Goal: Answer question/provide support: Share knowledge or assist other users

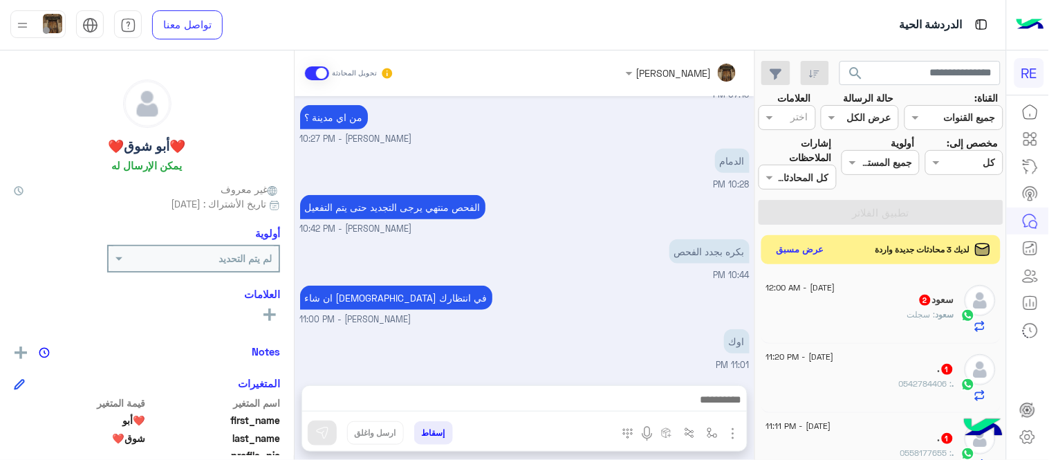
click at [799, 247] on button "عرض مسبق" at bounding box center [801, 250] width 58 height 19
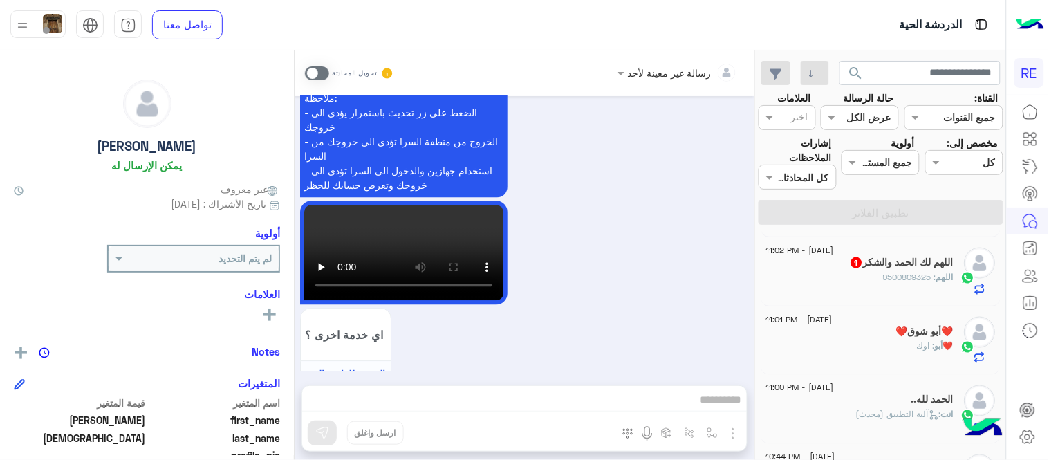
scroll to position [545, 0]
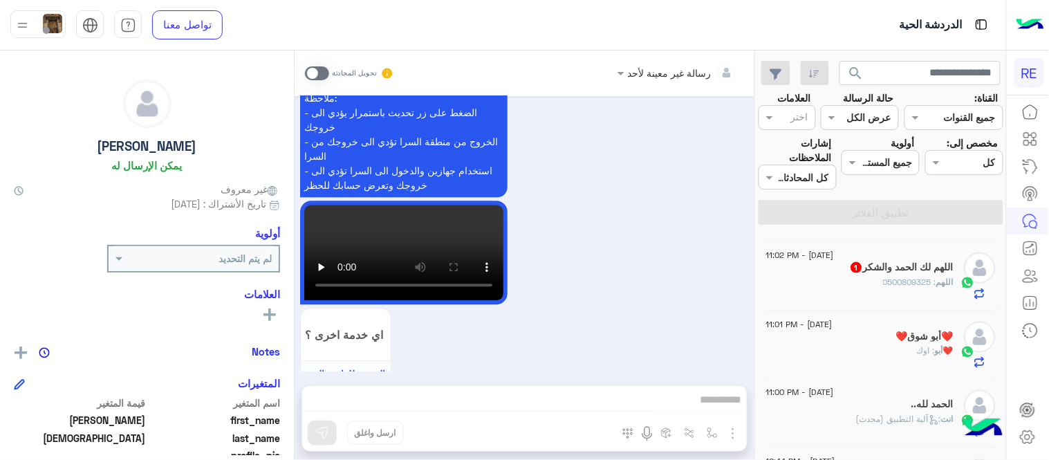
click at [894, 279] on span ": 0500809325" at bounding box center [910, 282] width 53 height 10
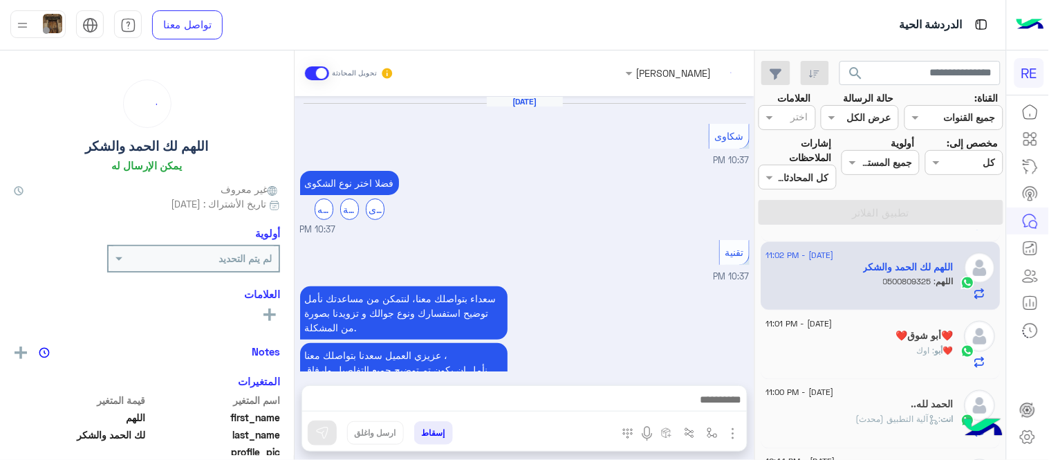
scroll to position [561, 0]
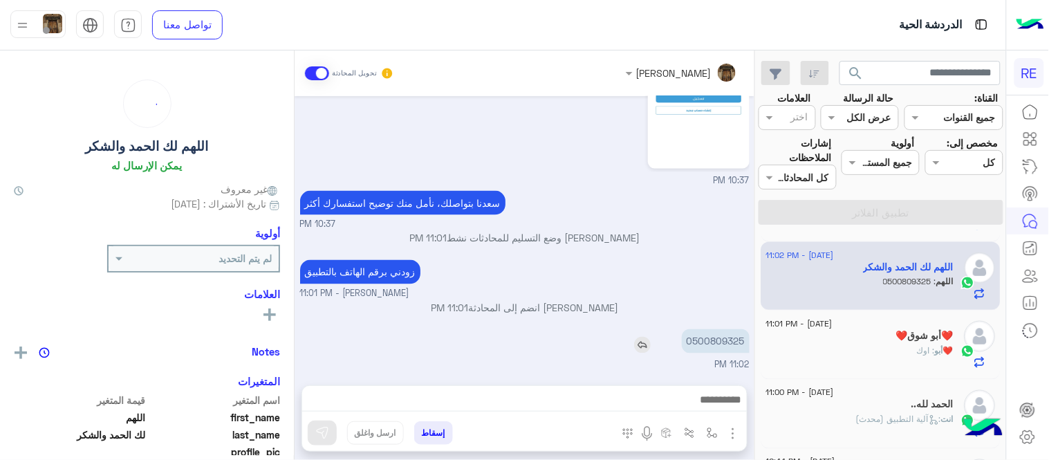
click at [729, 343] on p "0500809325" at bounding box center [716, 341] width 68 height 24
copy p "0500809325"
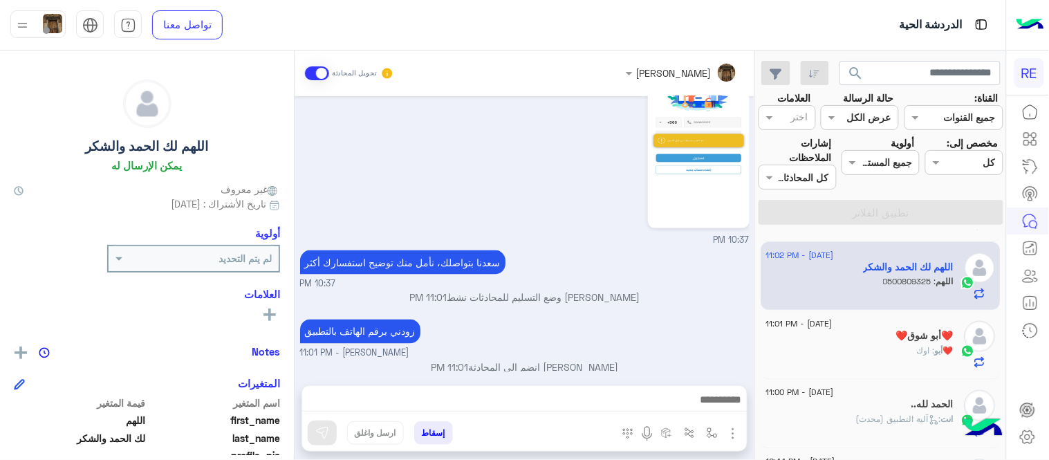
scroll to position [483, 0]
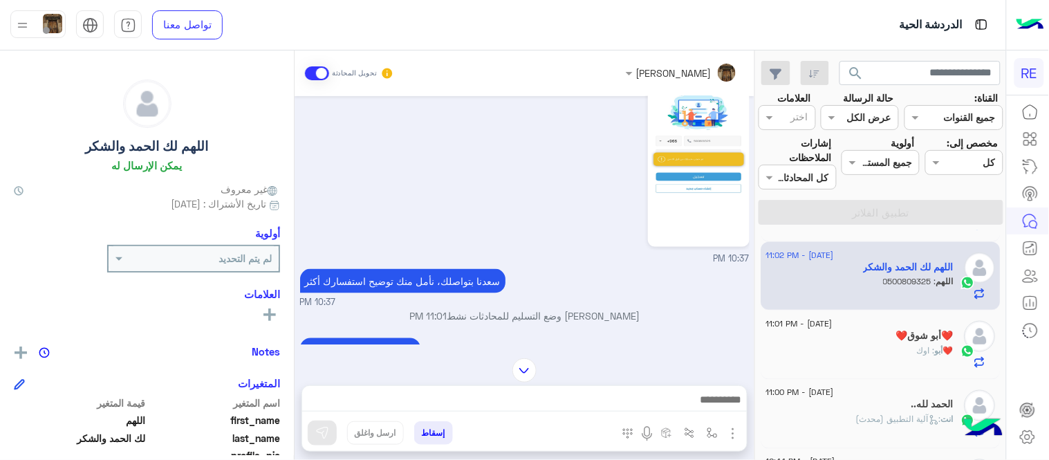
click at [527, 364] on img at bounding box center [524, 370] width 24 height 24
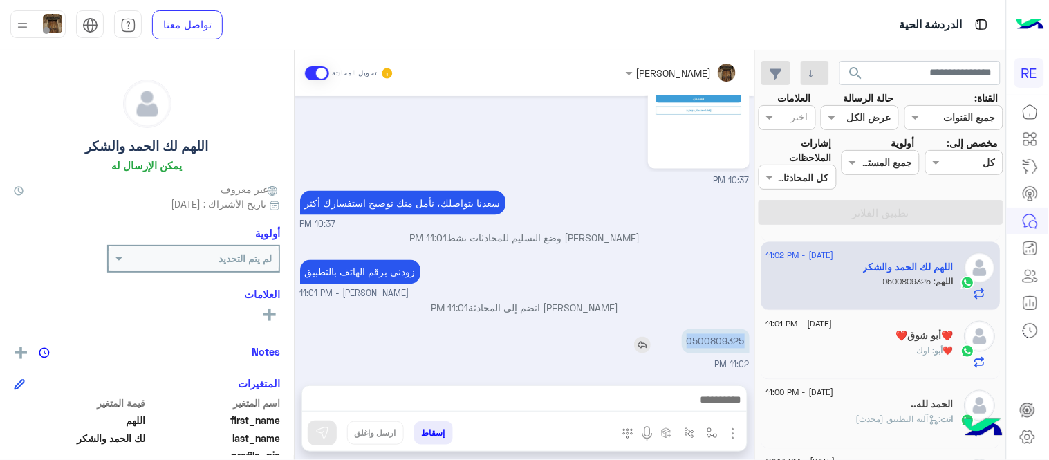
copy p "0500809325"
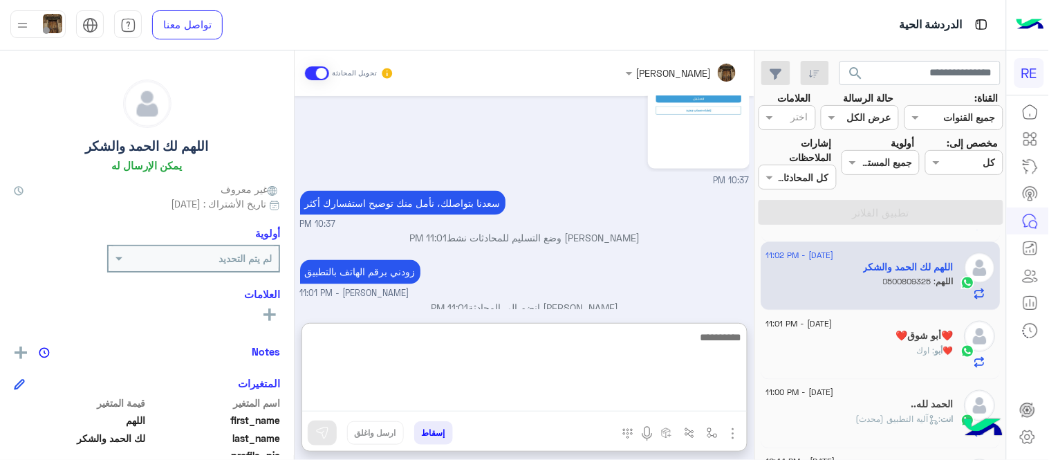
click at [538, 404] on textarea at bounding box center [524, 369] width 445 height 83
type textarea "**********"
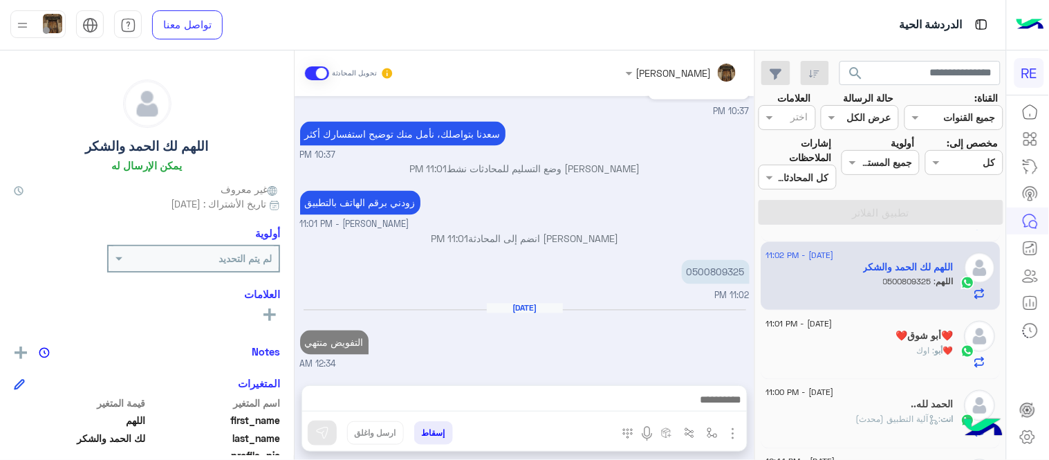
scroll to position [630, 0]
click at [647, 306] on div "[DATE] التفويض منتهي 12:34 AM" at bounding box center [524, 337] width 449 height 68
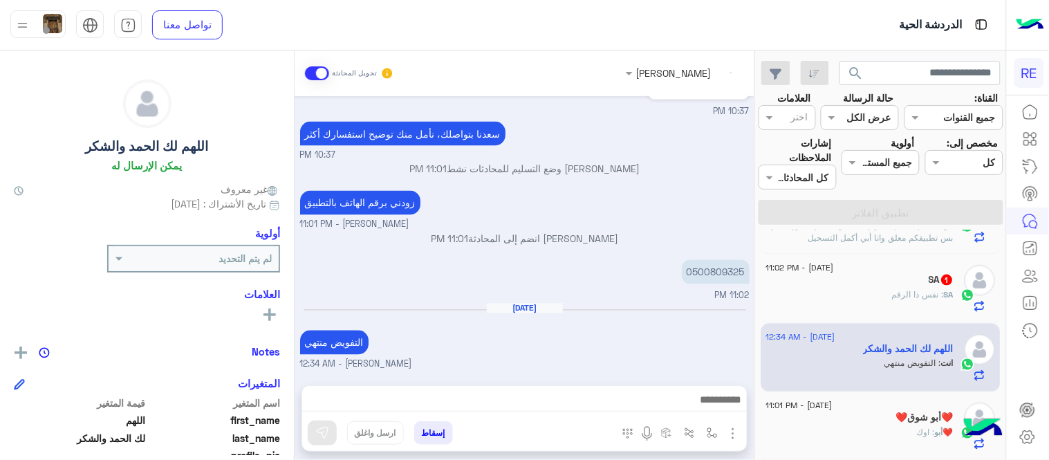
scroll to position [436, 0]
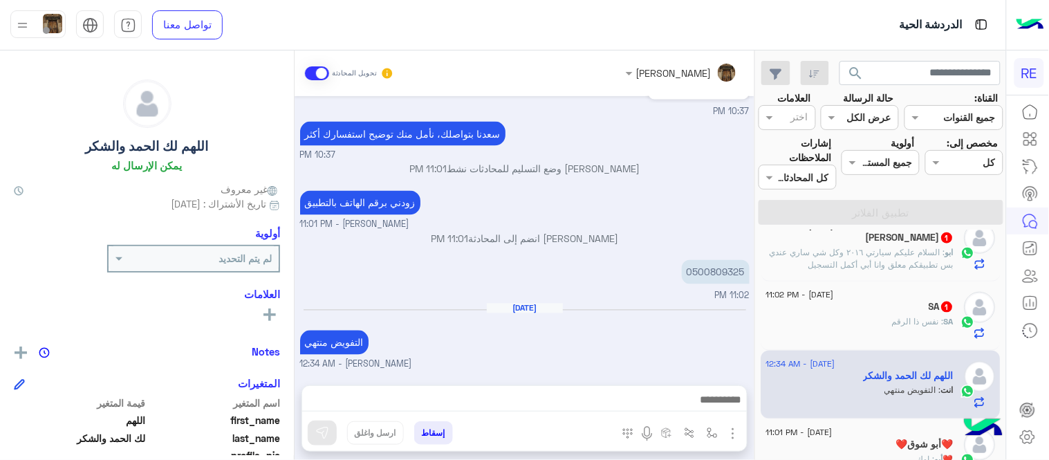
click at [818, 316] on div "SA : نفس ذا الرقم" at bounding box center [860, 327] width 188 height 24
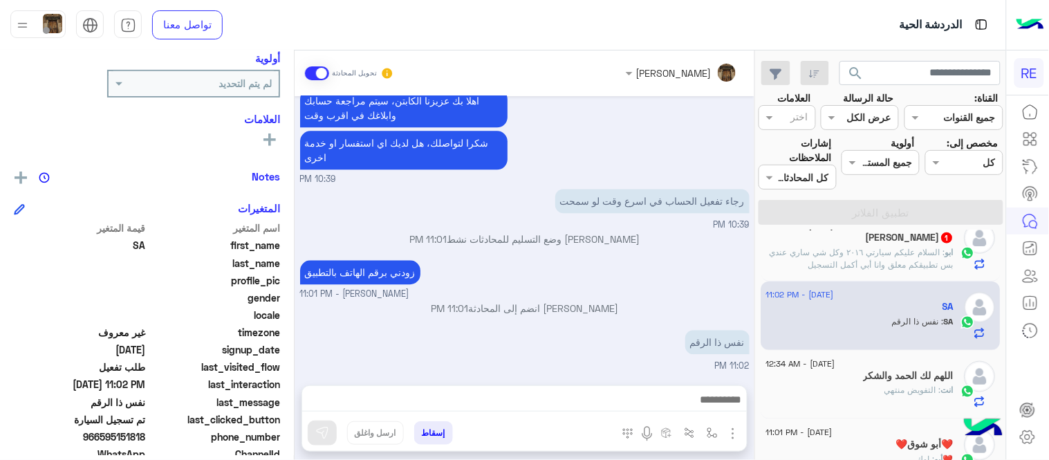
scroll to position [206, 0]
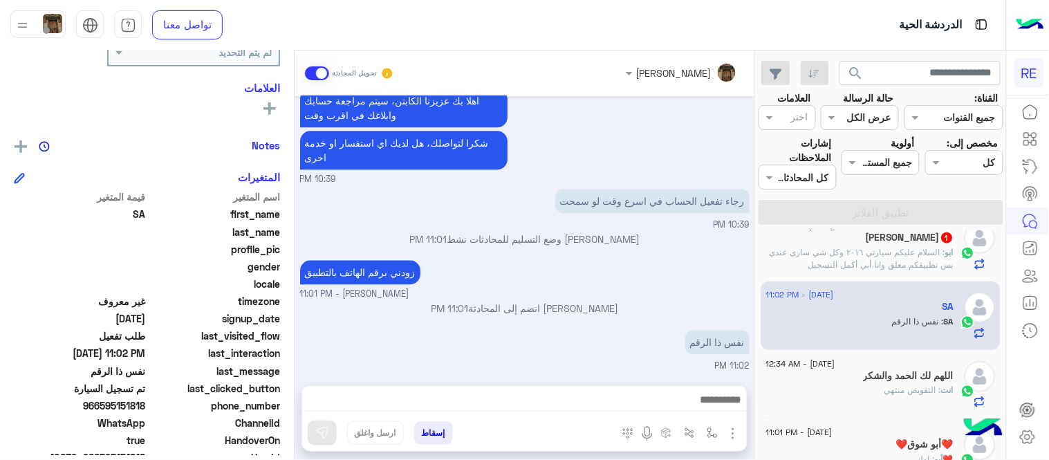
drag, startPoint x: 101, startPoint y: 405, endPoint x: 147, endPoint y: 411, distance: 46.0
click at [147, 411] on div "phone_number [PHONE_NUMBER]" at bounding box center [147, 406] width 266 height 17
copy span "595151818"
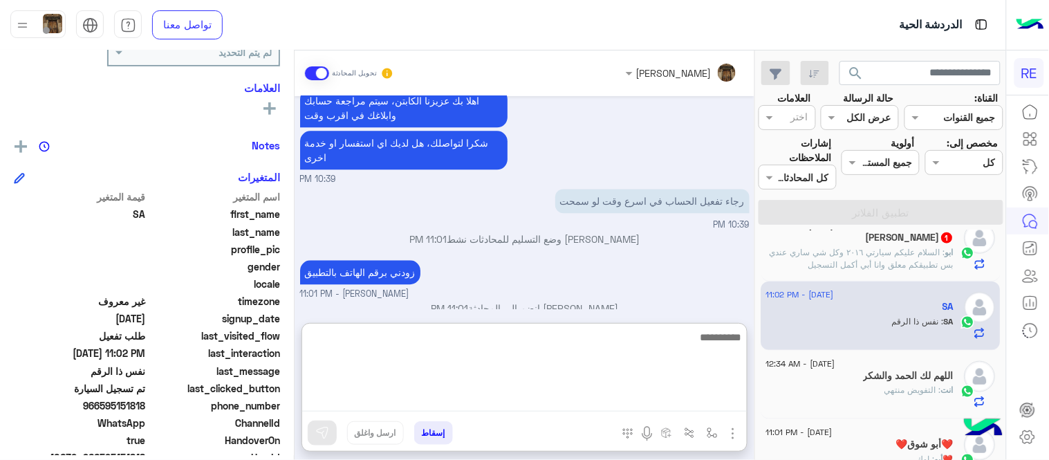
click at [597, 404] on textarea at bounding box center [524, 369] width 445 height 83
type textarea "**********"
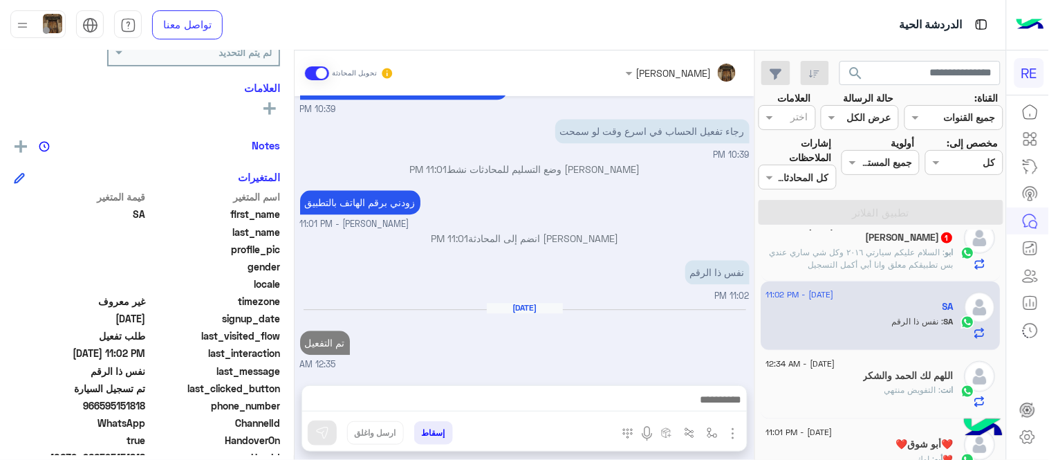
click at [597, 302] on div "[DATE] تم التفعيل 12:35 AM" at bounding box center [524, 336] width 449 height 68
click at [842, 259] on p "ابو : السلام عليكم سيارتي ٢٠١٦ وكل شي ساري عندي بس تطبيقكم معلق وانا أبي أكمل ا…" at bounding box center [860, 258] width 188 height 25
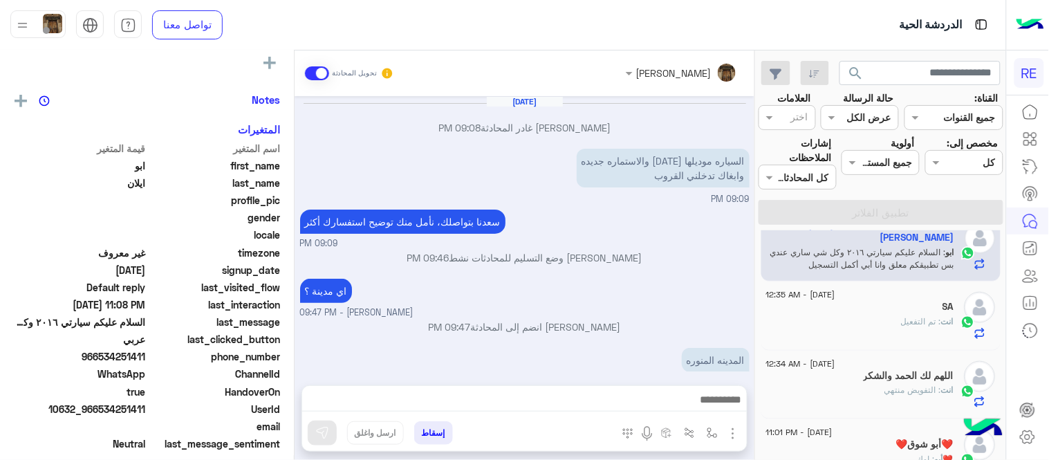
scroll to position [329, 0]
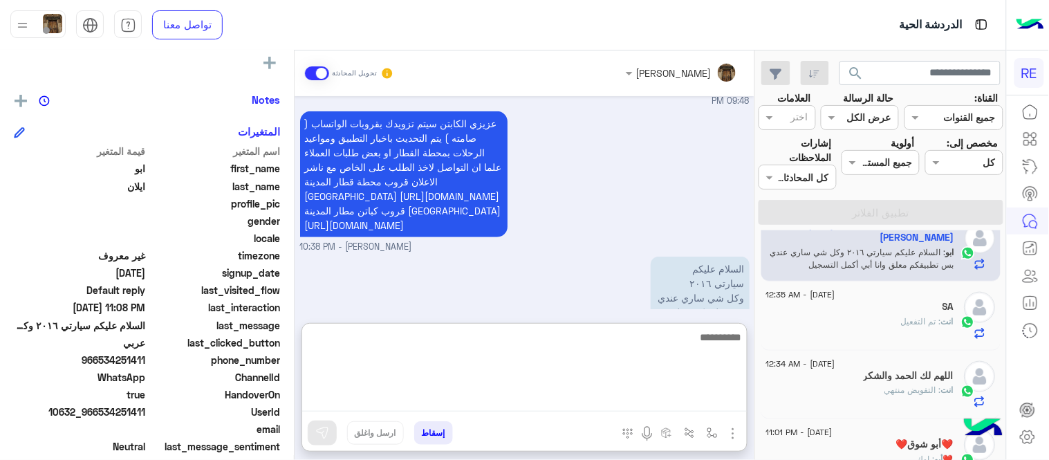
click at [574, 402] on textarea at bounding box center [524, 369] width 445 height 83
type textarea "**********"
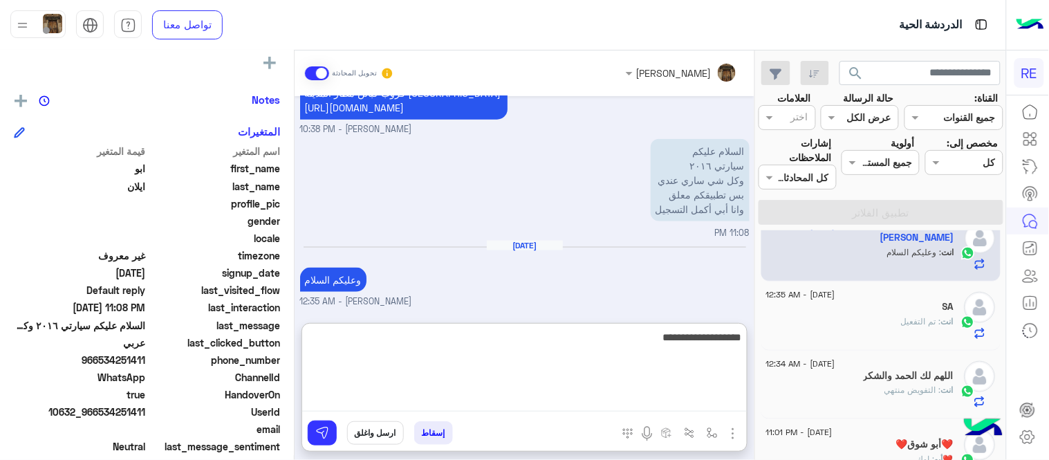
click at [682, 336] on textarea "**********" at bounding box center [524, 369] width 445 height 83
type textarea "**********"
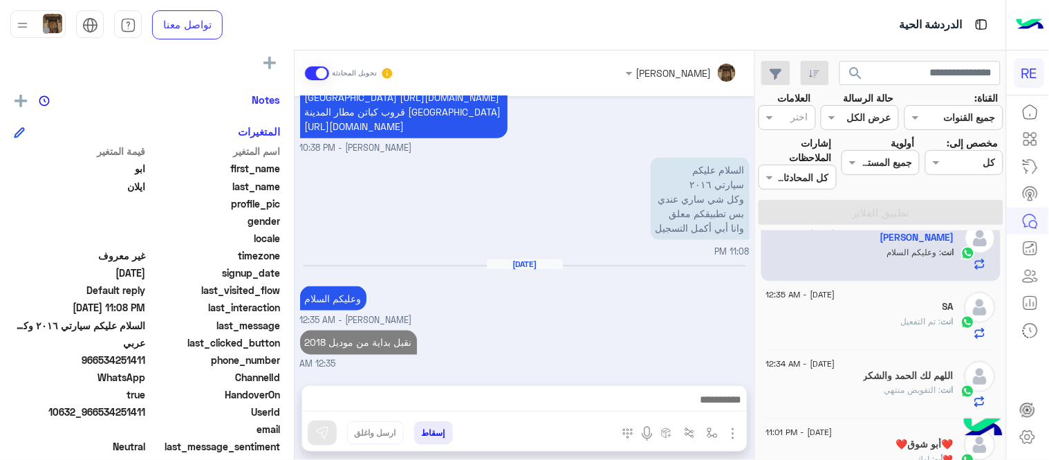
scroll to position [441, 0]
click at [596, 204] on div "[DATE] [PERSON_NAME] غادر المحادثة 09:08 PM السياره موديلها [DATE] والاستماره ج…" at bounding box center [525, 233] width 460 height 275
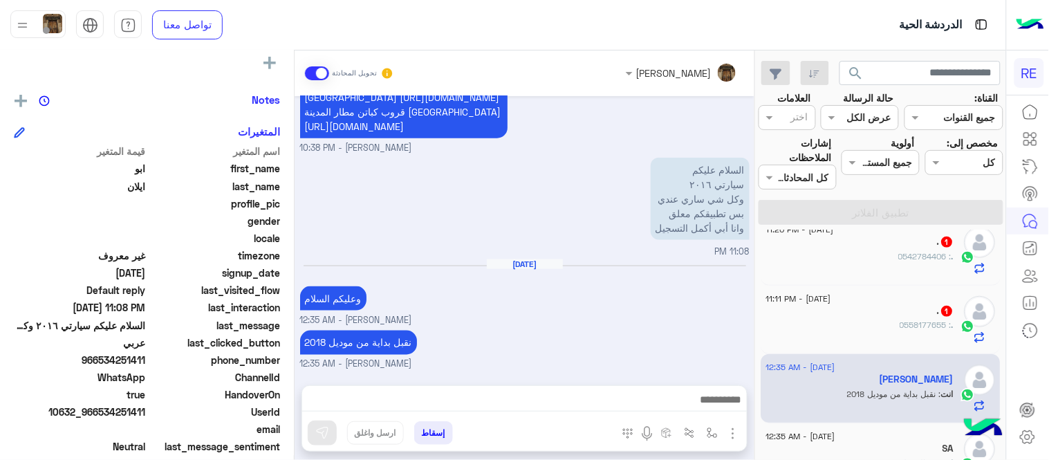
scroll to position [263, 0]
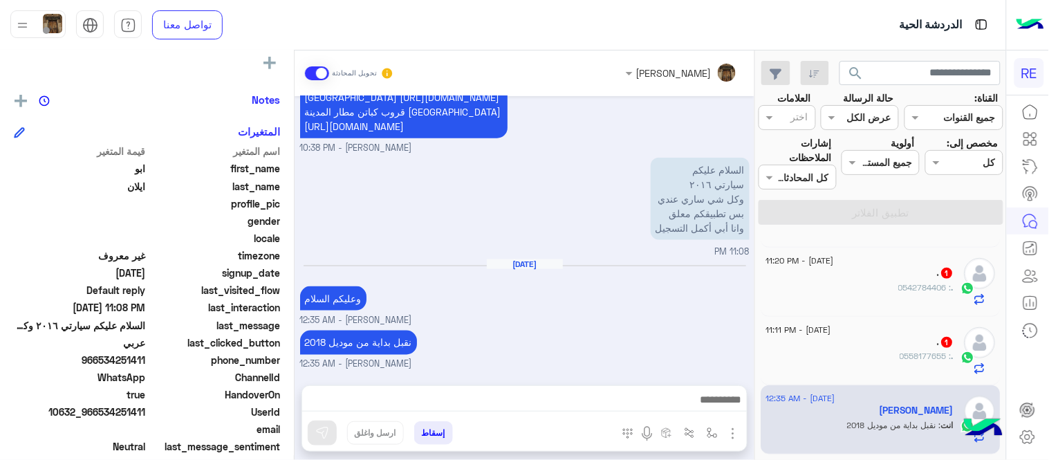
click at [841, 354] on div ". : 0558177655" at bounding box center [860, 362] width 188 height 24
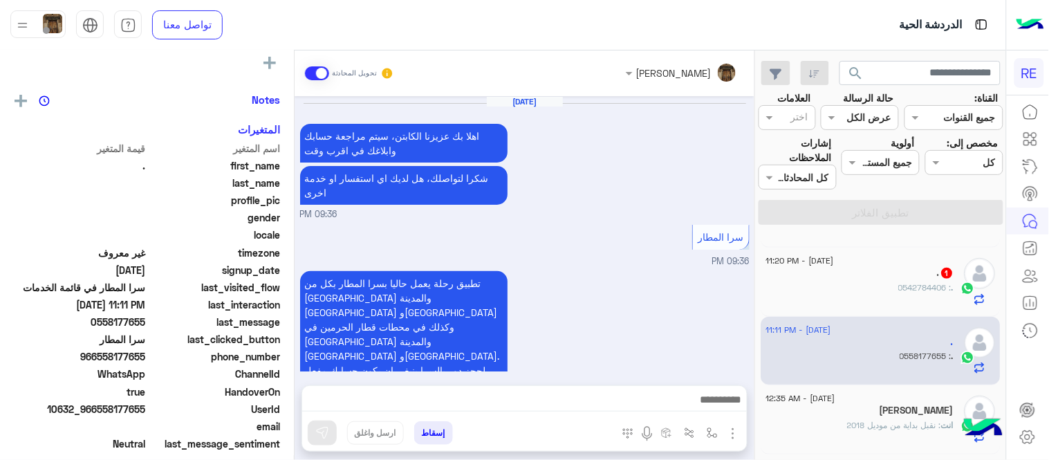
scroll to position [694, 0]
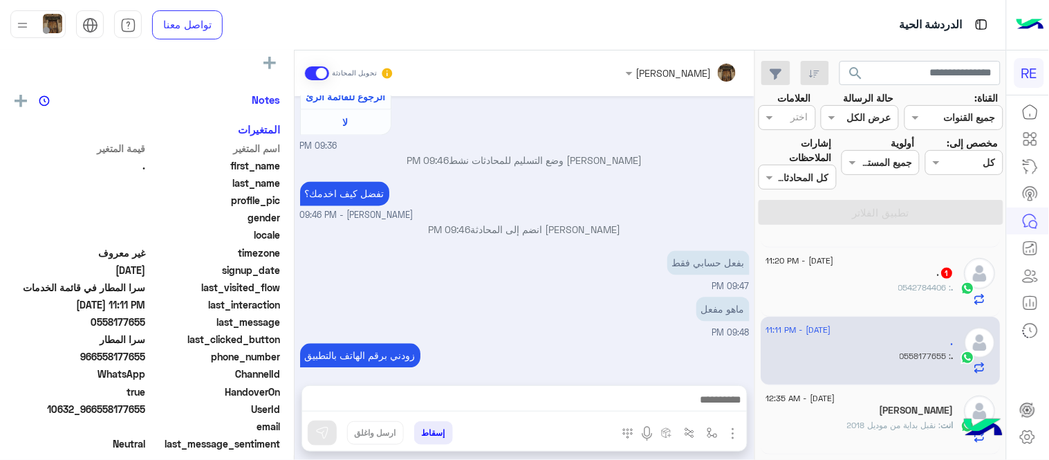
click at [709, 388] on p "0558177655" at bounding box center [717, 400] width 64 height 24
copy p "0558177655"
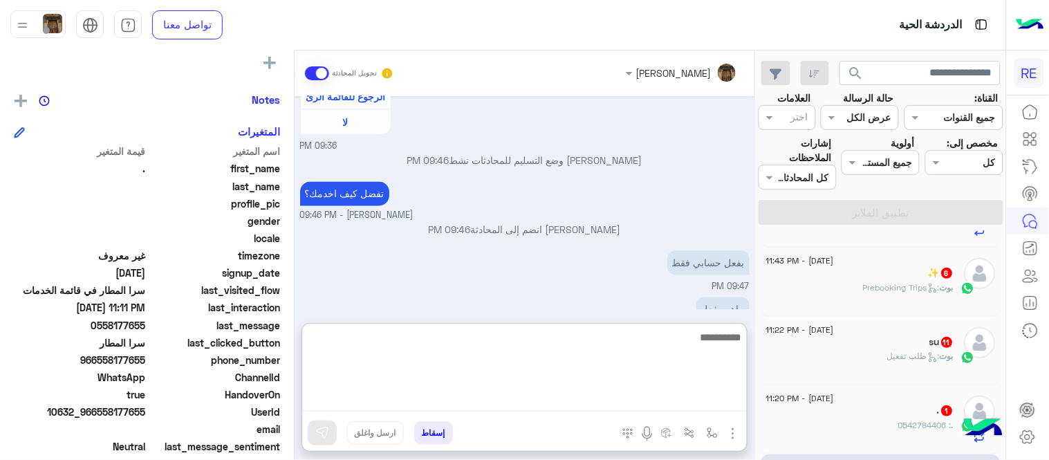
click at [585, 407] on textarea at bounding box center [524, 369] width 445 height 83
type textarea "**********"
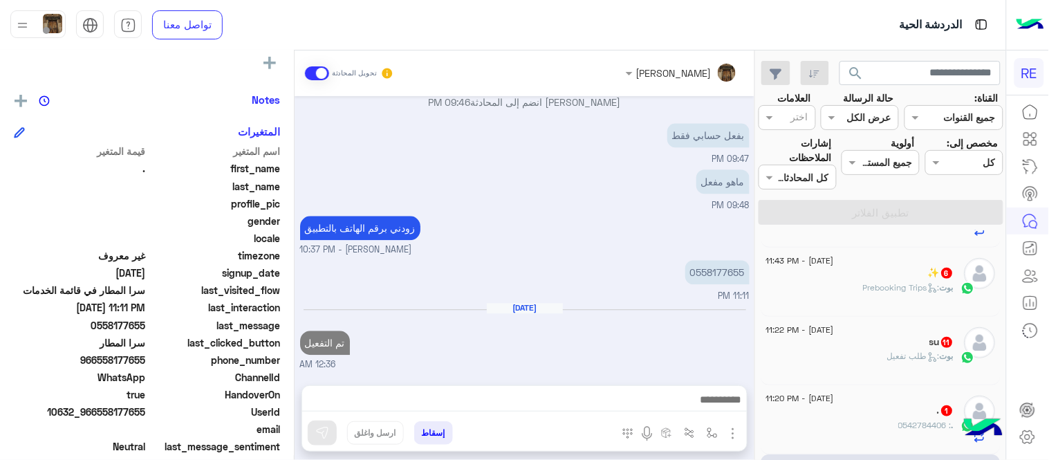
scroll to position [763, 0]
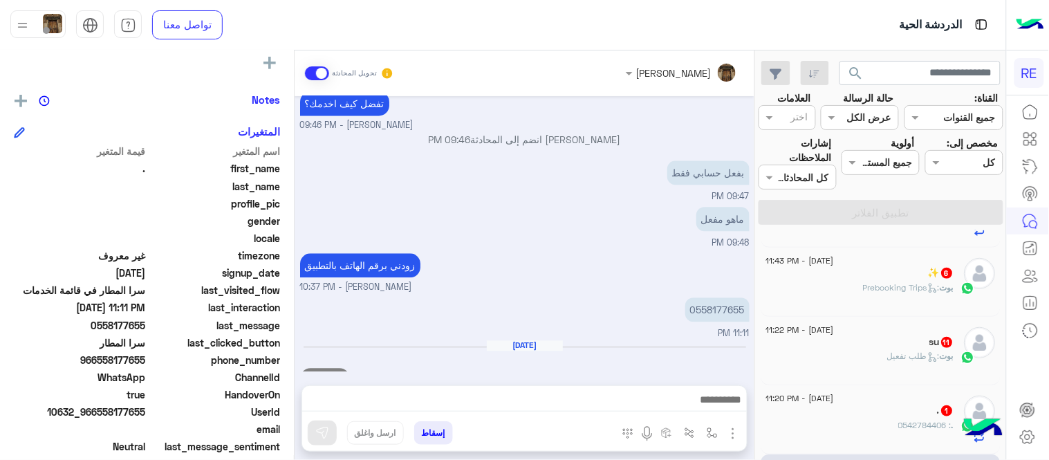
click at [557, 294] on div "0558177655 11:11 PM" at bounding box center [524, 317] width 449 height 46
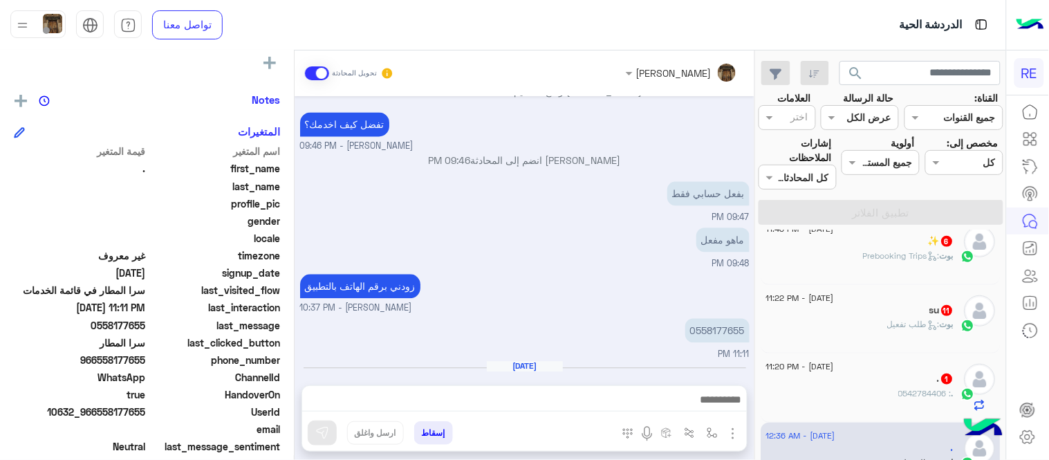
scroll to position [291, 0]
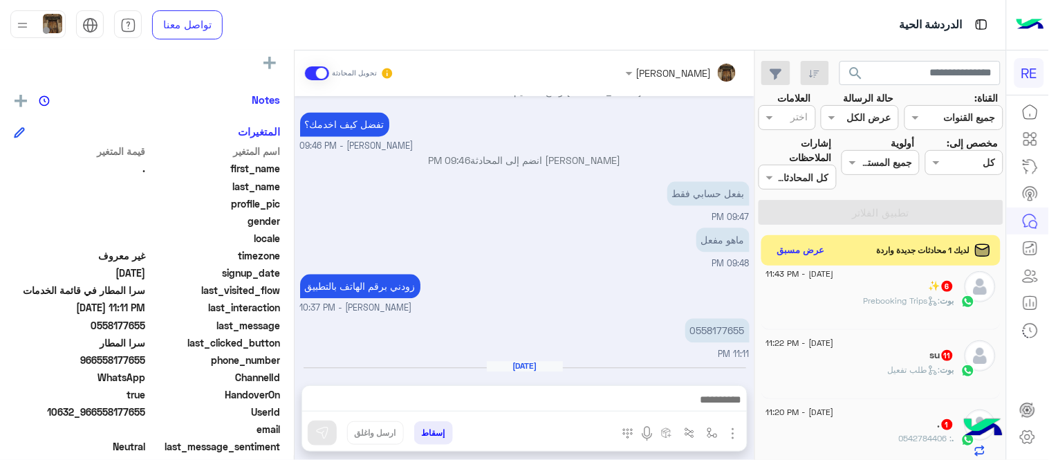
click at [626, 361] on div "[DATE] تم التفعيل [PERSON_NAME] - 12:36 AM" at bounding box center [524, 395] width 449 height 68
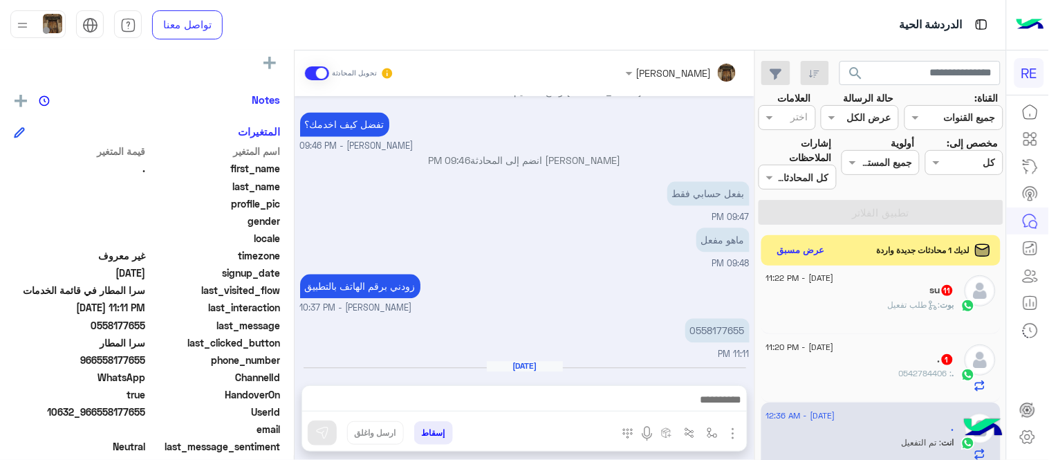
scroll to position [367, 0]
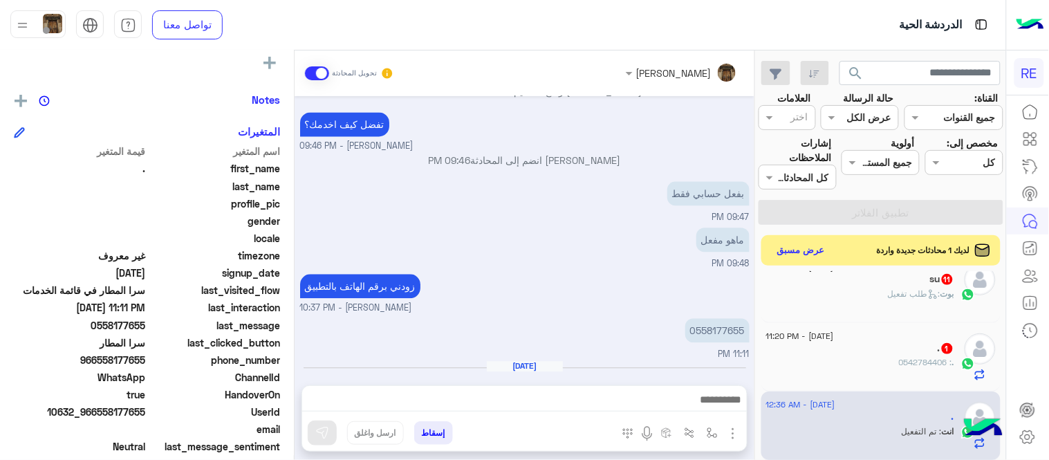
click at [858, 363] on div ". : 0542784406" at bounding box center [860, 368] width 188 height 24
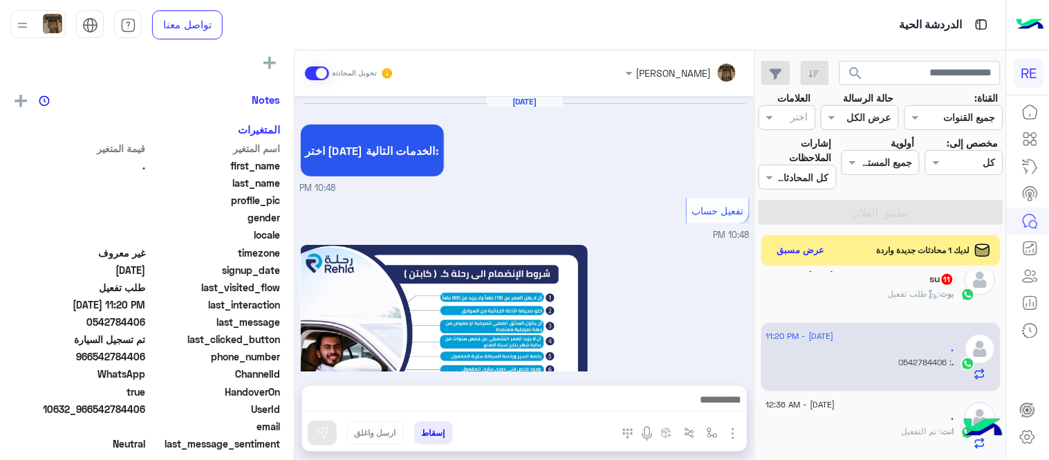
scroll to position [813, 0]
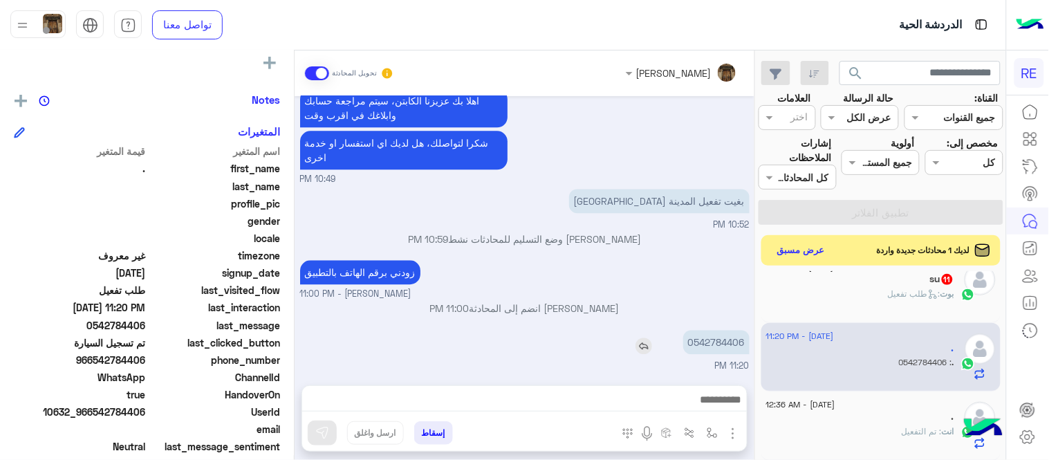
click at [716, 336] on p "0542784406" at bounding box center [716, 342] width 66 height 24
copy p "0542784406"
click at [713, 433] on img "button" at bounding box center [712, 432] width 11 height 11
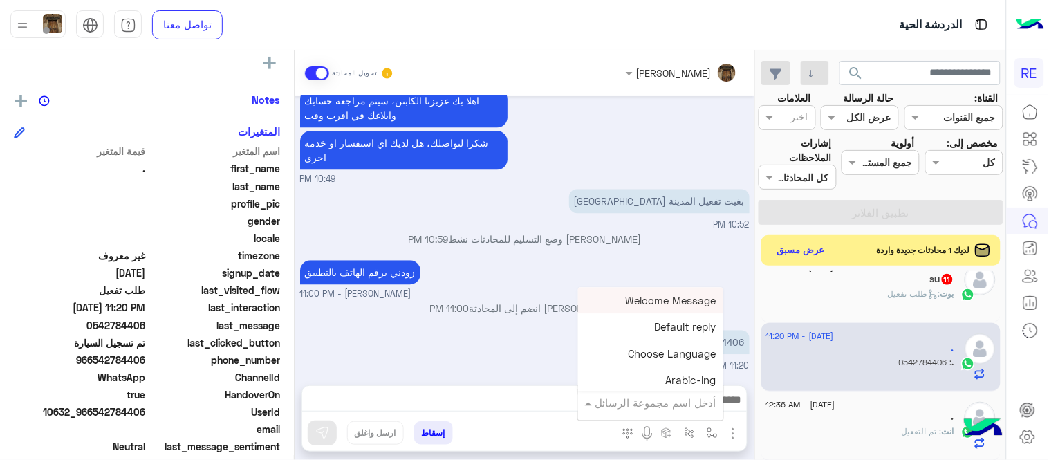
click at [669, 411] on div "أدخل اسم مجموعة الرسائل" at bounding box center [650, 402] width 145 height 25
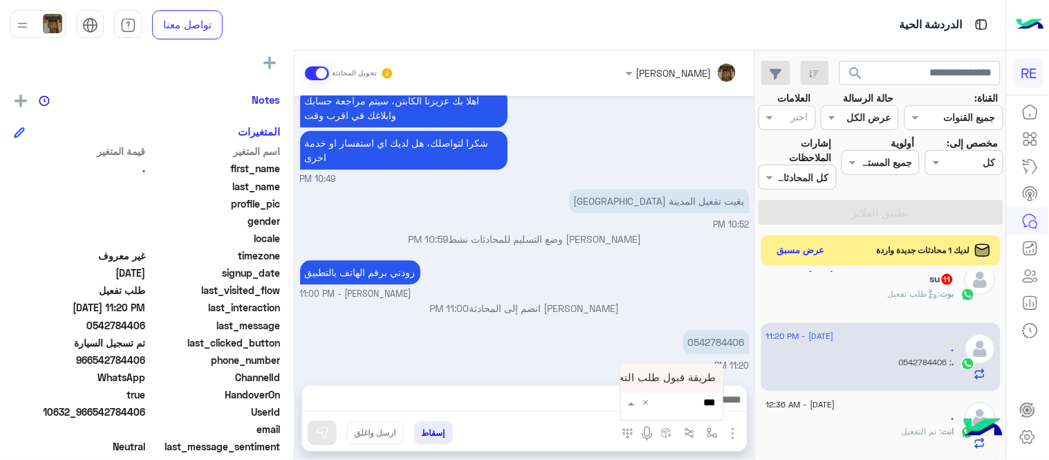
type input "****"
click at [662, 380] on span "طريقة قبول طلب التحقق تفعيل ابشر ككابتن" at bounding box center [618, 377] width 195 height 12
type textarea "**********"
click at [324, 434] on img at bounding box center [322, 433] width 14 height 14
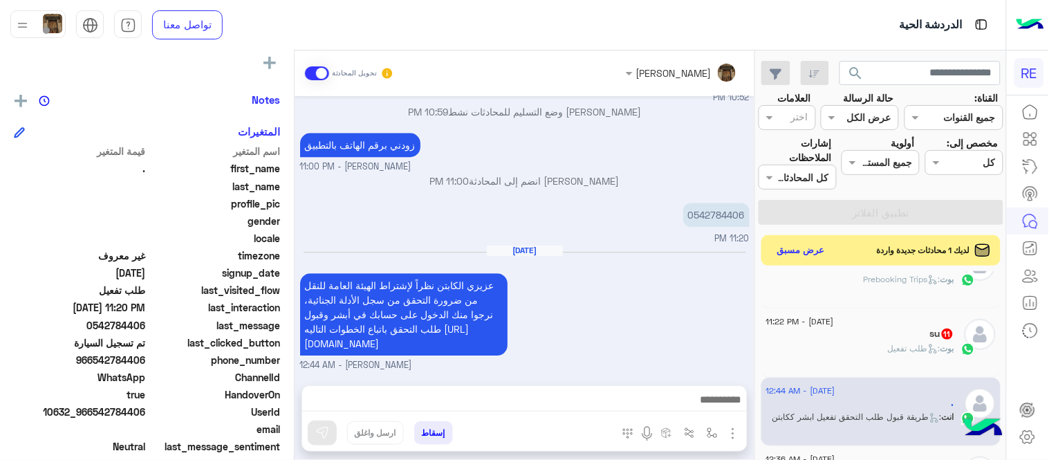
scroll to position [318, 0]
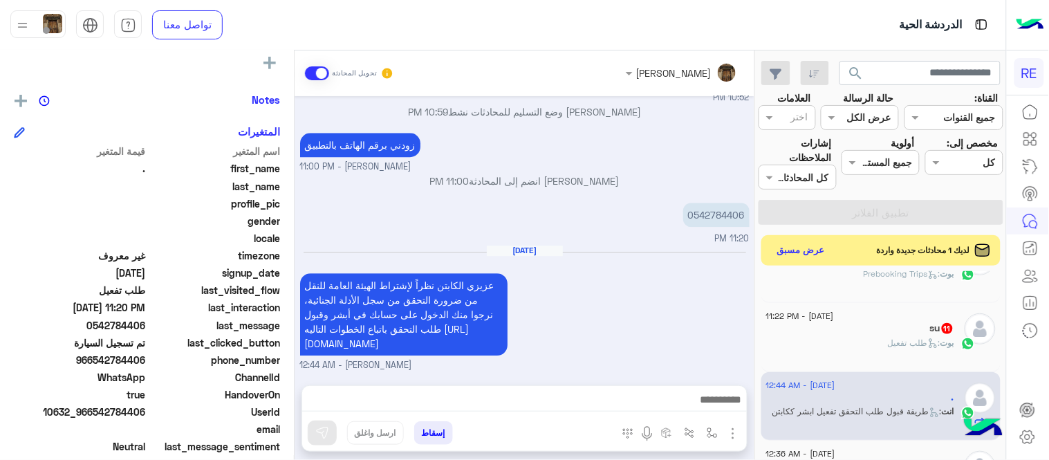
click at [841, 333] on div "su 11" at bounding box center [860, 329] width 188 height 15
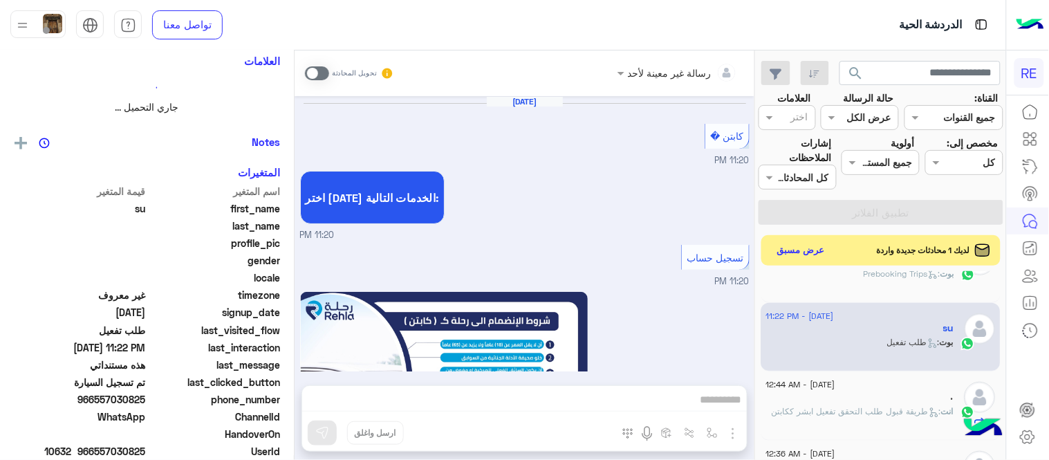
scroll to position [897, 0]
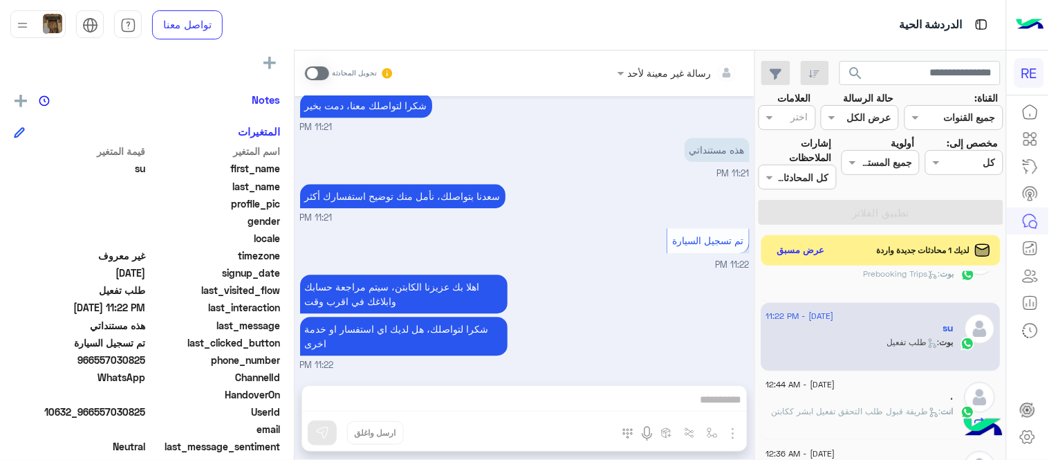
click at [308, 76] on span at bounding box center [317, 73] width 24 height 14
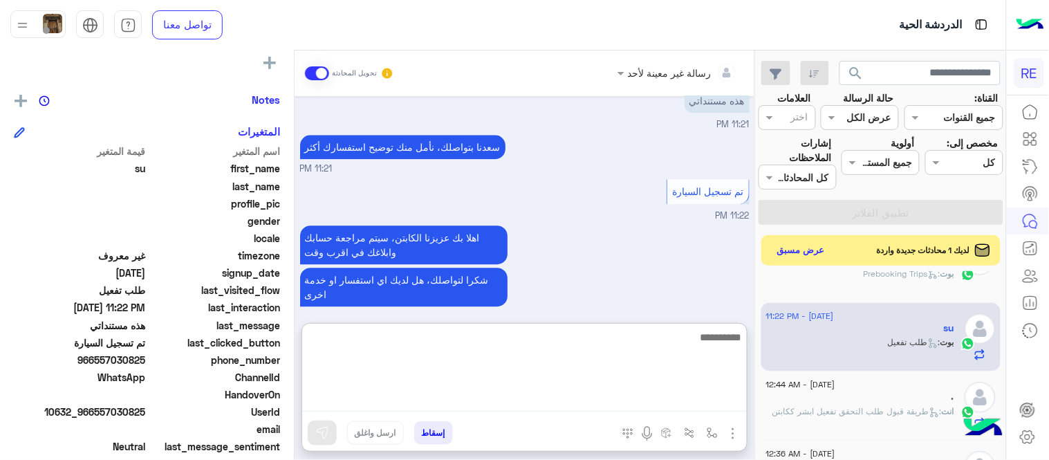
click at [518, 398] on textarea at bounding box center [524, 369] width 445 height 83
type textarea "**********"
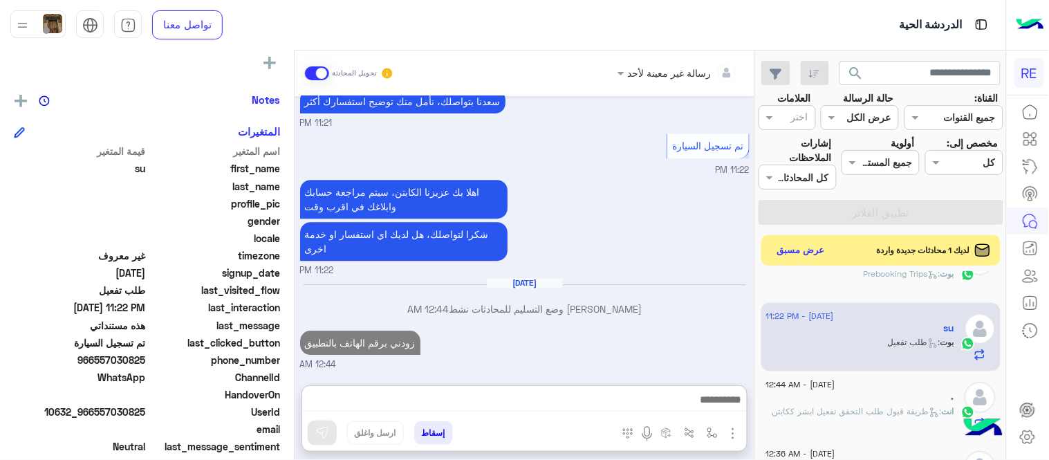
click at [597, 212] on div "اهلا بك عزيزنا الكابتن، سيتم مراجعة حسابك وابلاغك في اقرب وقت شكرا لتواصلك، هل …" at bounding box center [524, 226] width 449 height 101
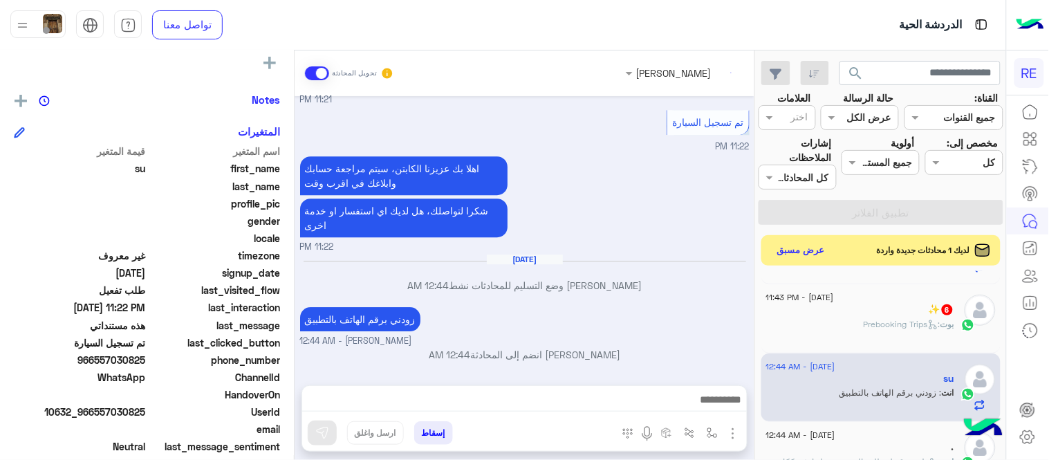
scroll to position [252, 0]
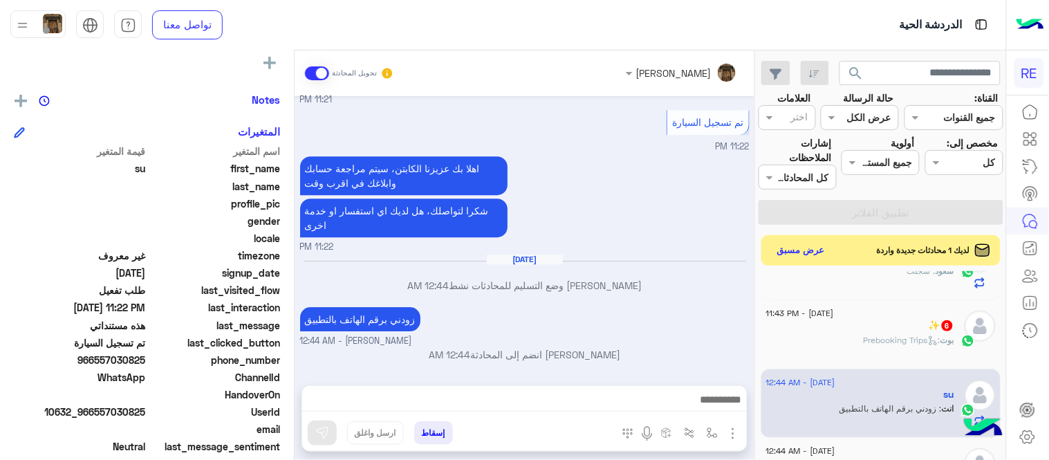
click at [803, 325] on div "✨ 6" at bounding box center [860, 326] width 188 height 15
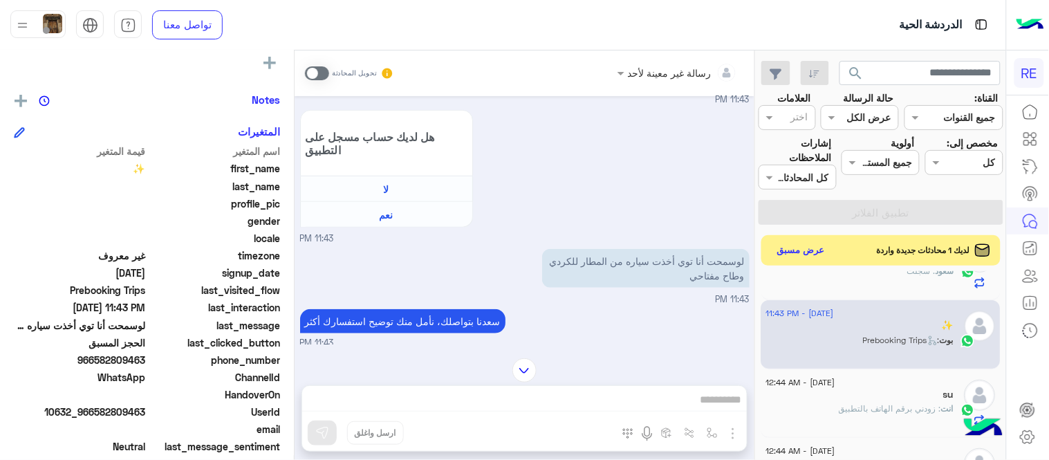
scroll to position [306, 0]
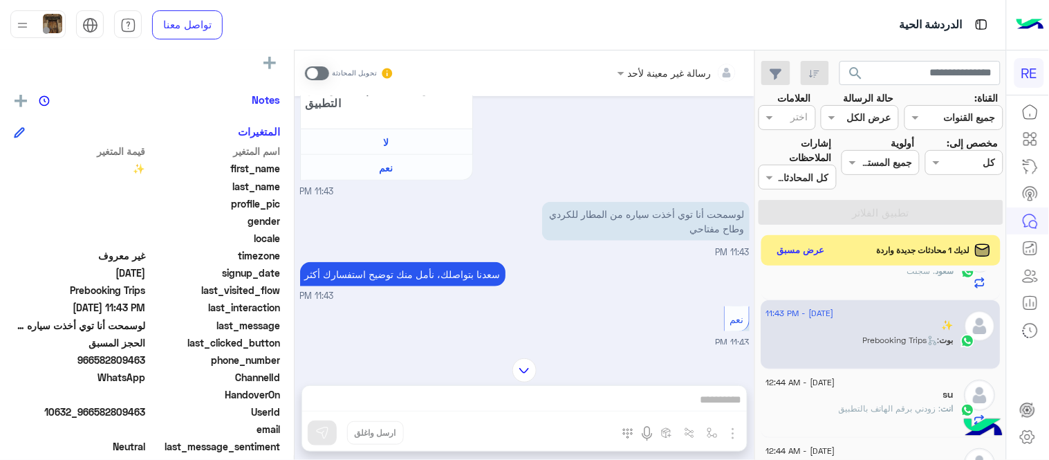
click at [319, 75] on span at bounding box center [317, 73] width 24 height 14
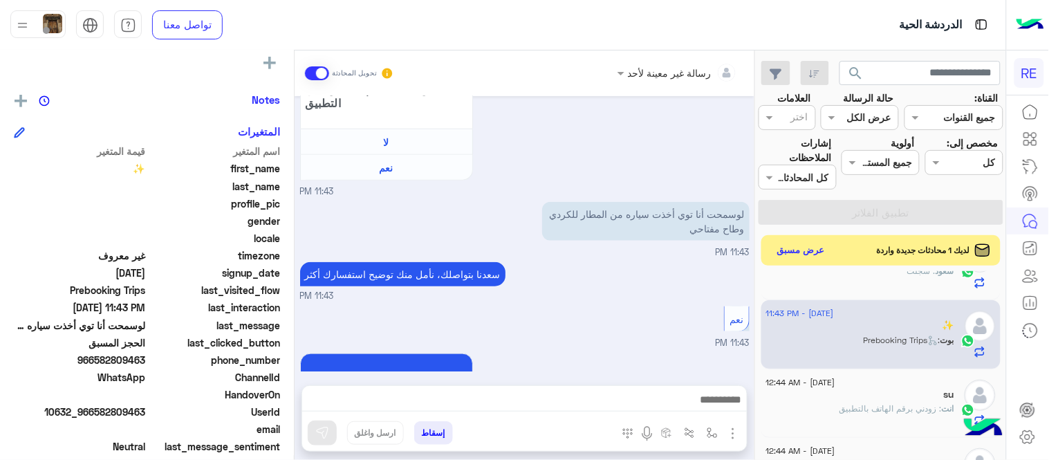
scroll to position [931, 0]
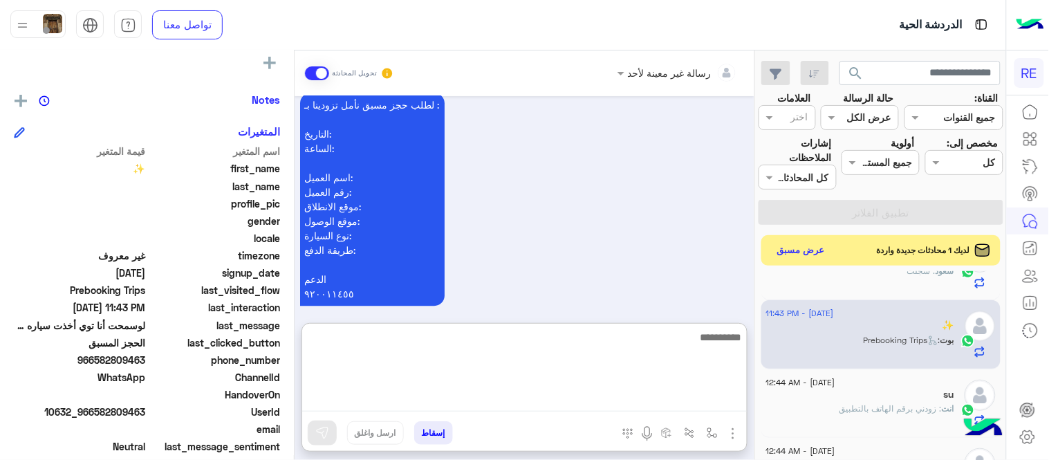
click at [565, 391] on textarea at bounding box center [524, 369] width 445 height 83
type textarea "*"
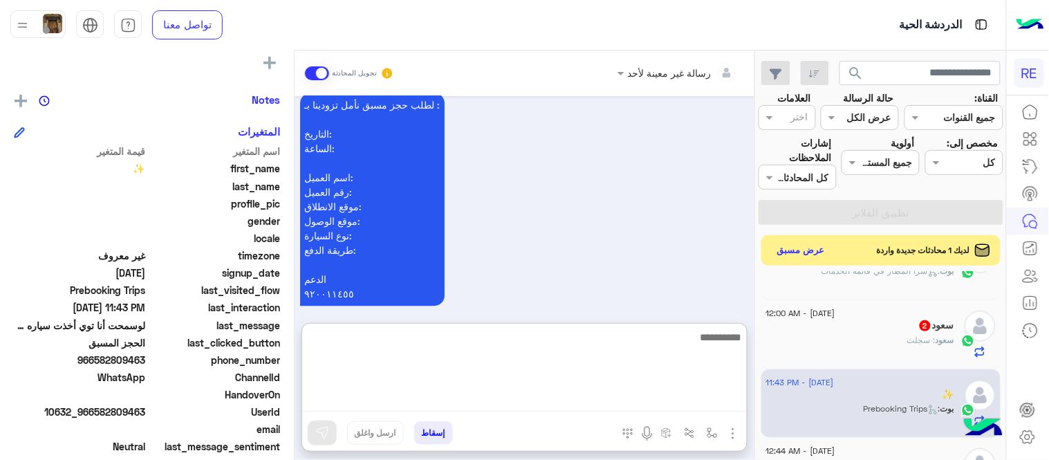
type textarea "*"
type textarea "**********"
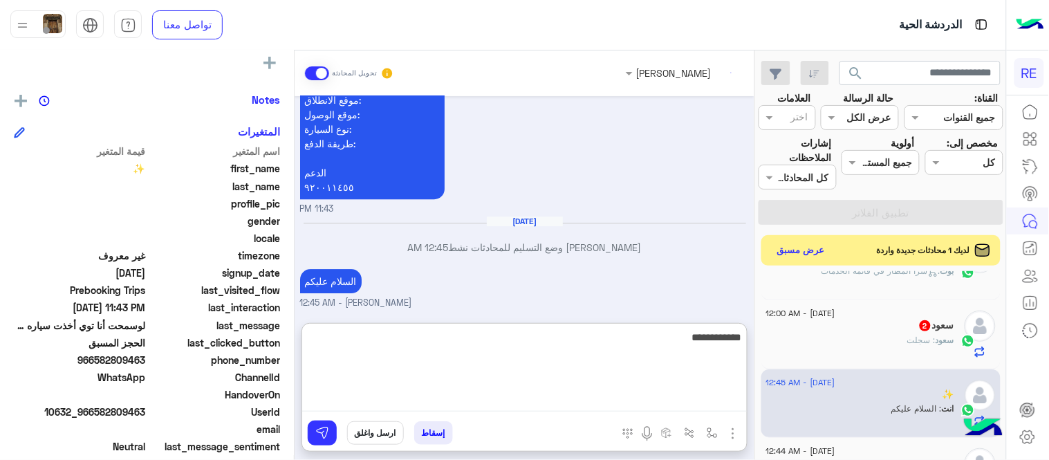
scroll to position [1063, 0]
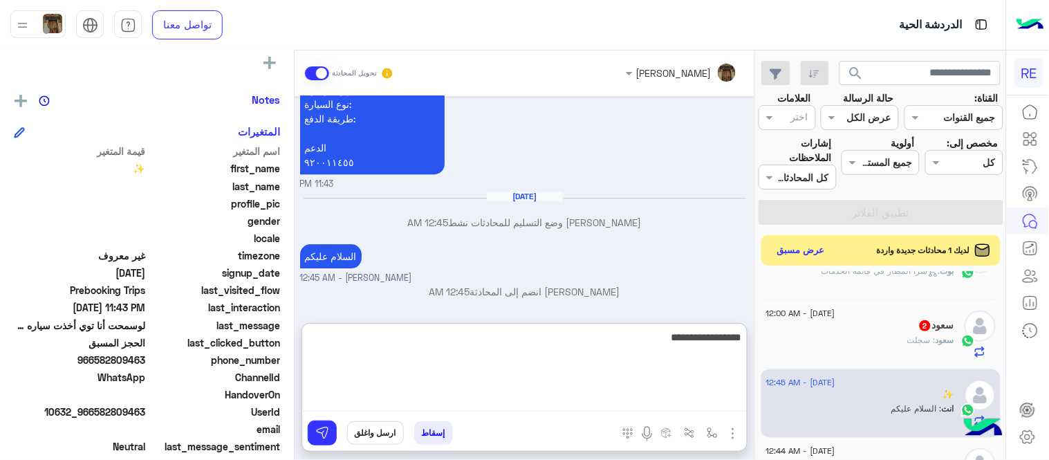
type textarea "**********"
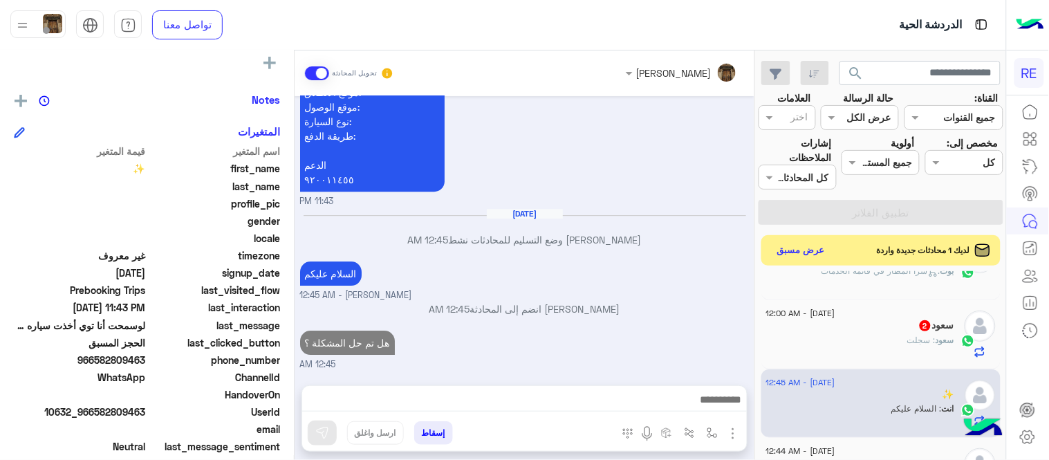
scroll to position [1045, 0]
click at [579, 298] on div "[DATE] عربي 11:42 PM هل أنت ؟ كابتن 👨🏻‍✈️ عميل 🧳 رحال (مرشد مرخص) 🏖️ 11:42 PM ع…" at bounding box center [525, 233] width 460 height 275
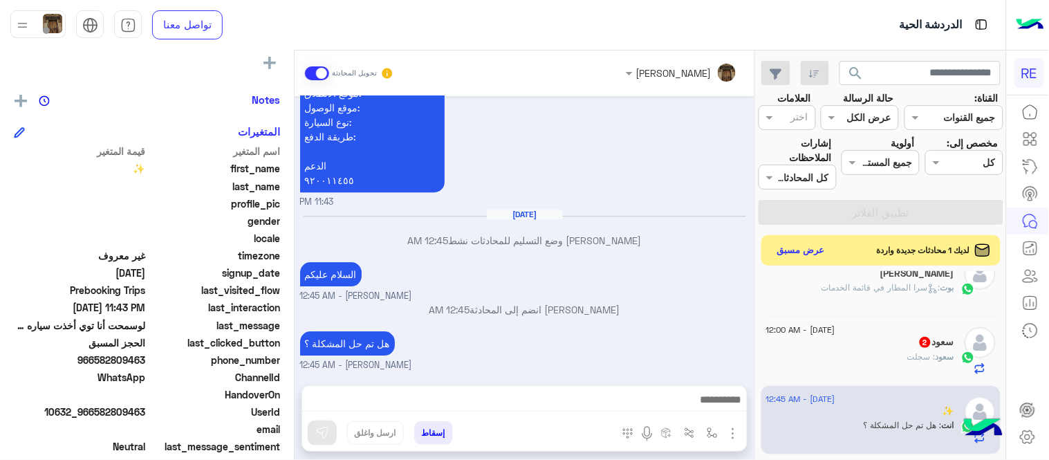
scroll to position [246, 0]
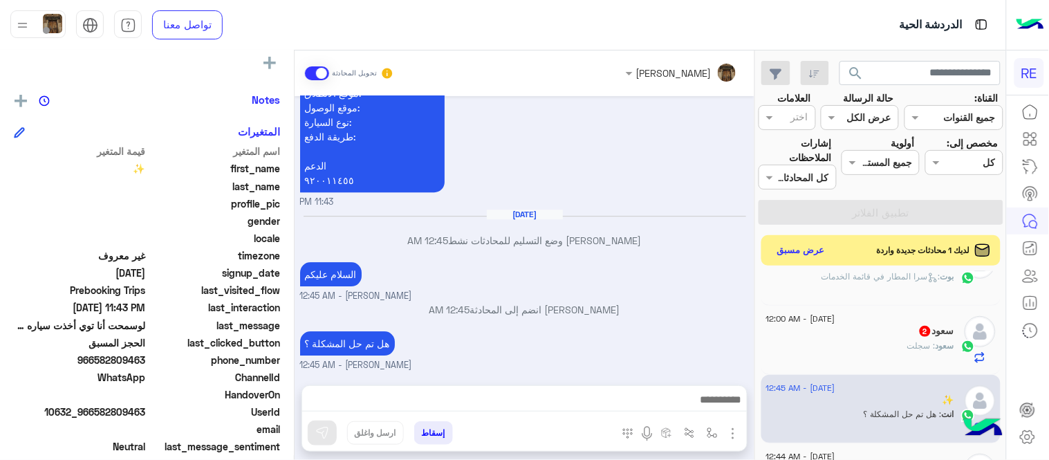
click at [861, 340] on div "سعود : سجلت" at bounding box center [860, 351] width 188 height 24
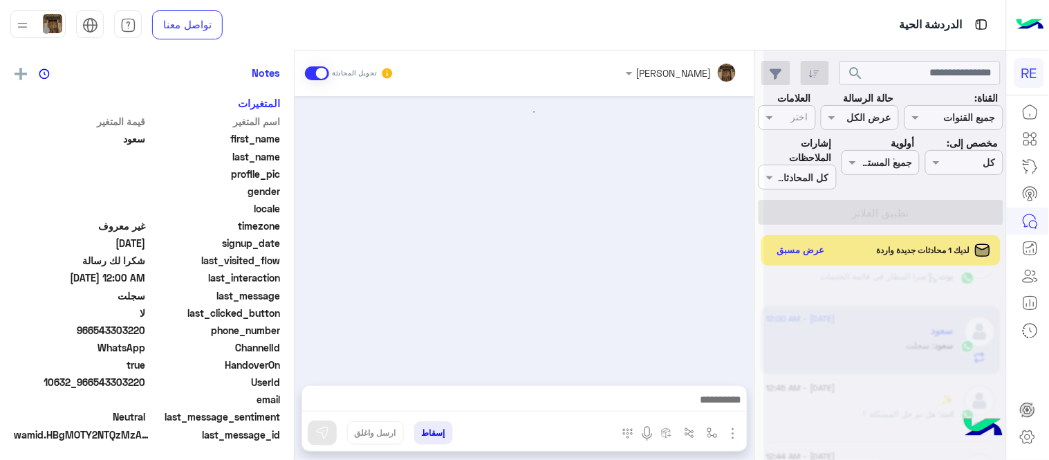
scroll to position [319, 0]
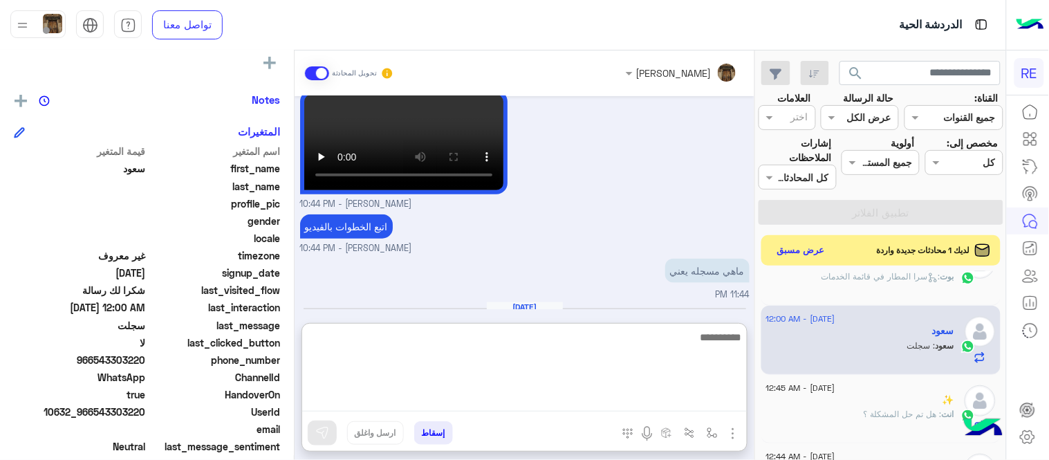
click at [633, 401] on textarea at bounding box center [524, 369] width 445 height 83
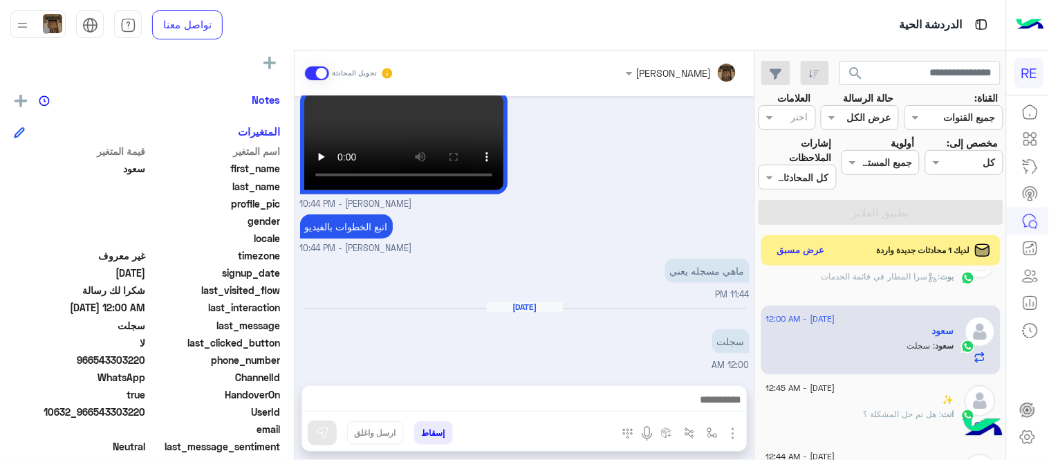
click at [596, 214] on div "اتبع الخطوات بالفيديو [PERSON_NAME] - 10:44 PM" at bounding box center [524, 233] width 449 height 44
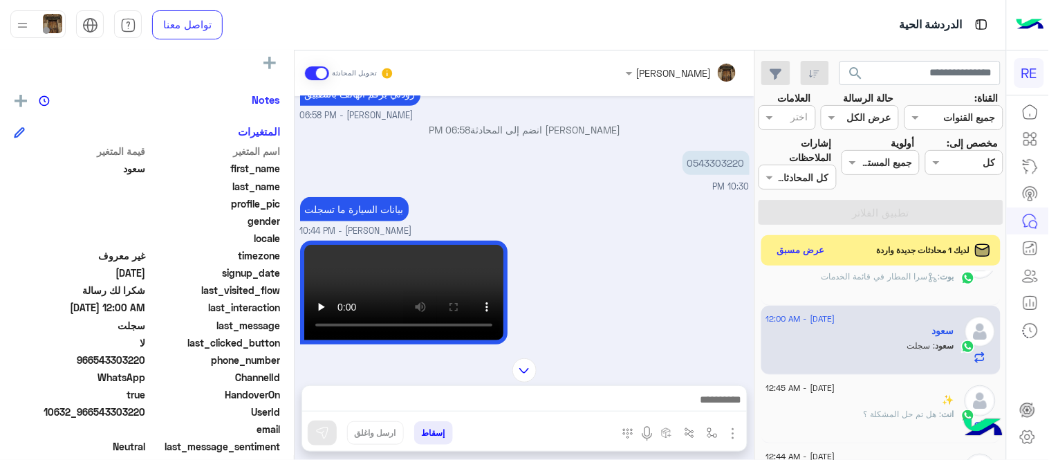
scroll to position [106, 0]
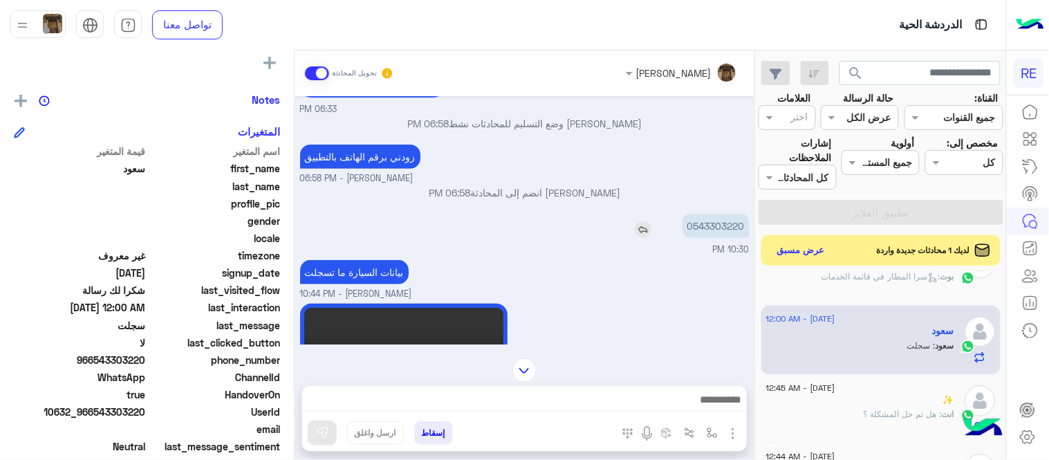
click at [721, 223] on p "0543303220" at bounding box center [715, 226] width 67 height 24
copy p "0543303220"
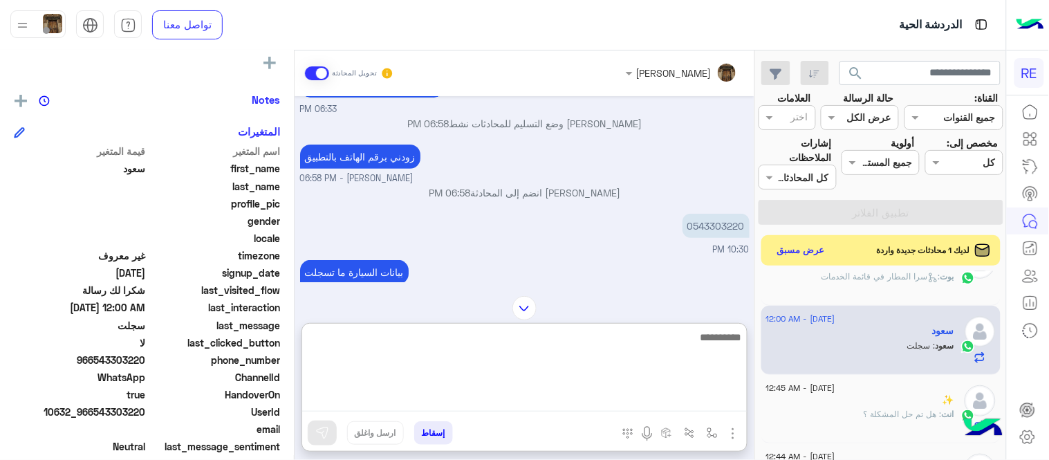
click at [603, 404] on textarea at bounding box center [524, 369] width 445 height 83
type textarea "**********"
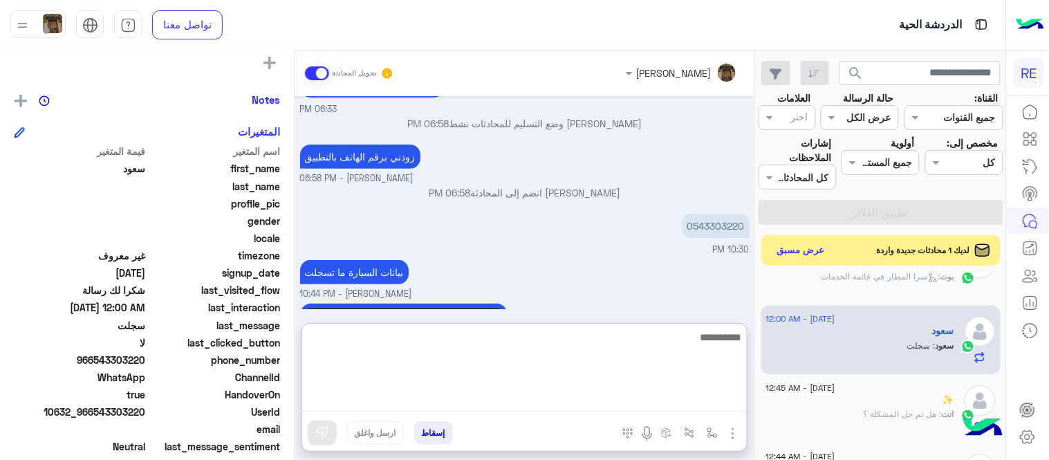
scroll to position [426, 0]
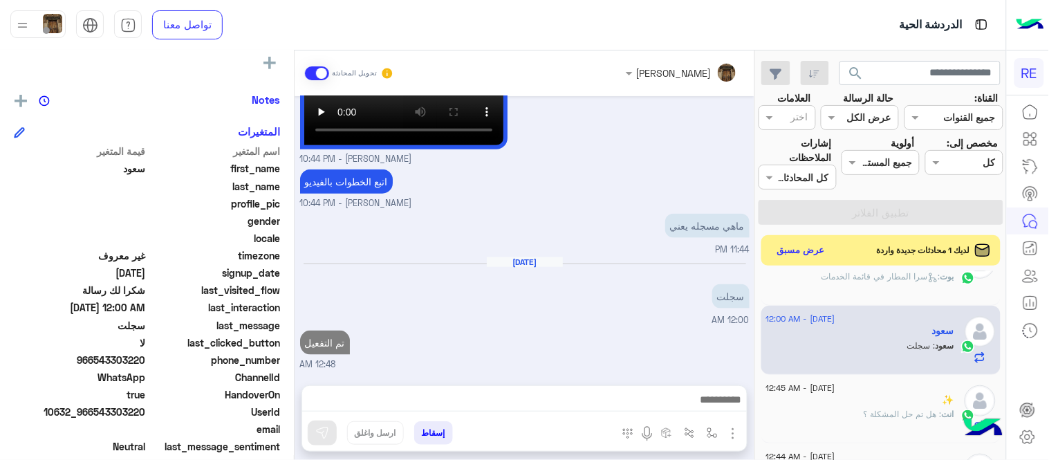
click at [630, 305] on div "[DATE] شكرا لتواصلك واختيارك رحلة 😊 اختر [DATE] الخدمات التالية: 06:33 PM [PERS…" at bounding box center [525, 233] width 460 height 275
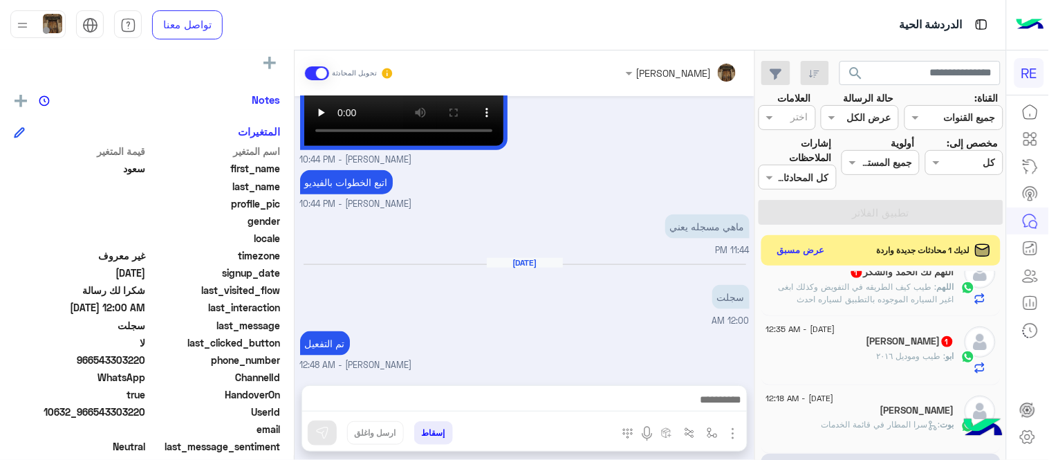
scroll to position [104, 0]
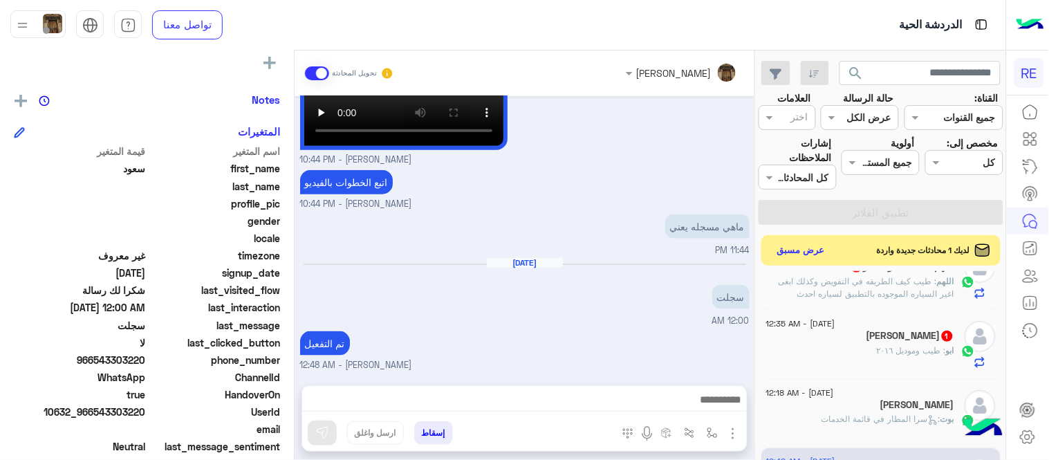
click at [890, 360] on div "ابو : طيب وموديل ٢٠١٦" at bounding box center [860, 356] width 188 height 24
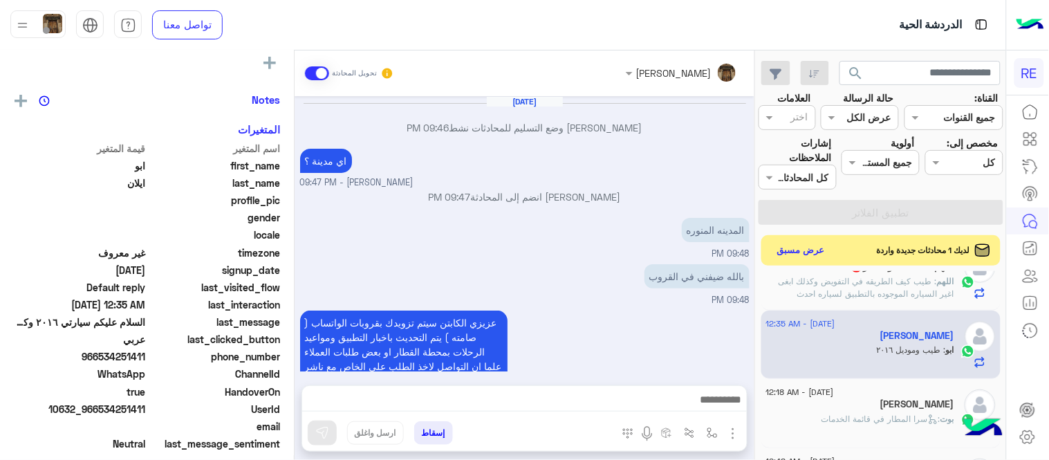
scroll to position [357, 0]
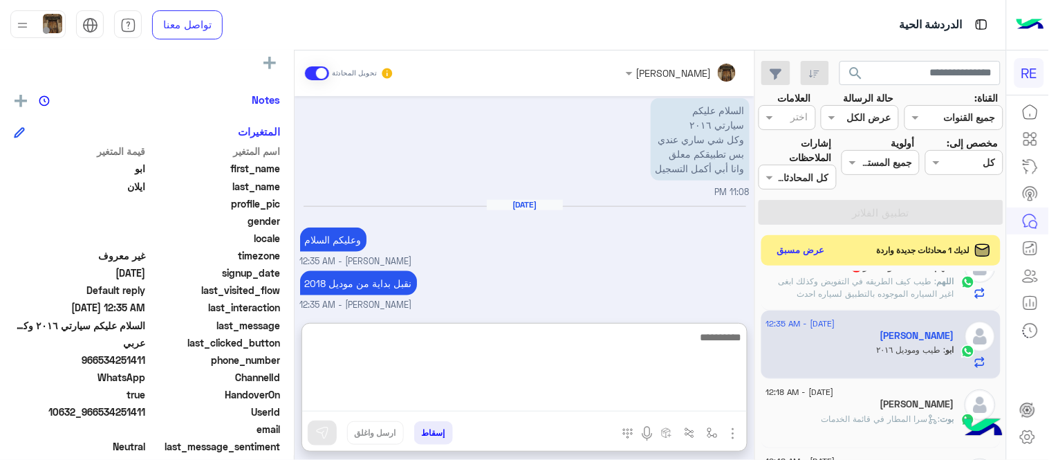
click at [577, 395] on textarea at bounding box center [524, 369] width 445 height 83
type textarea "****"
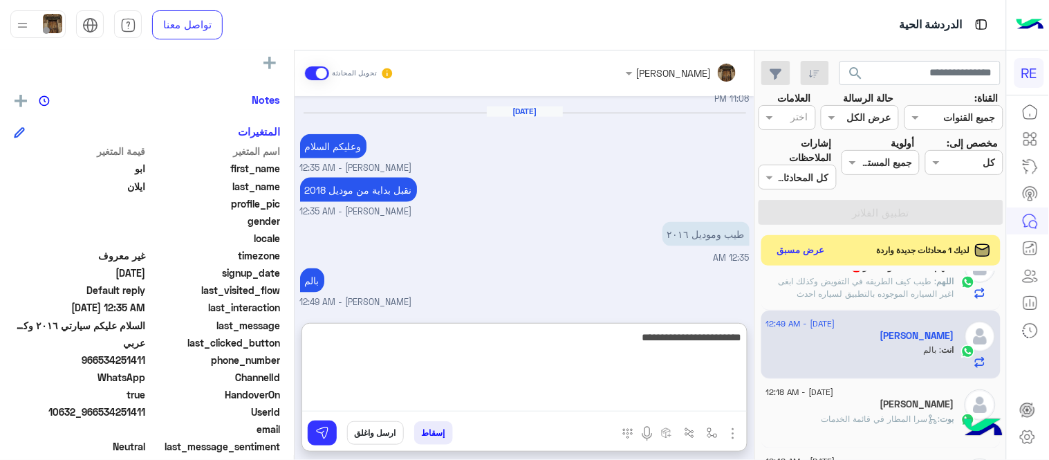
type textarea "**********"
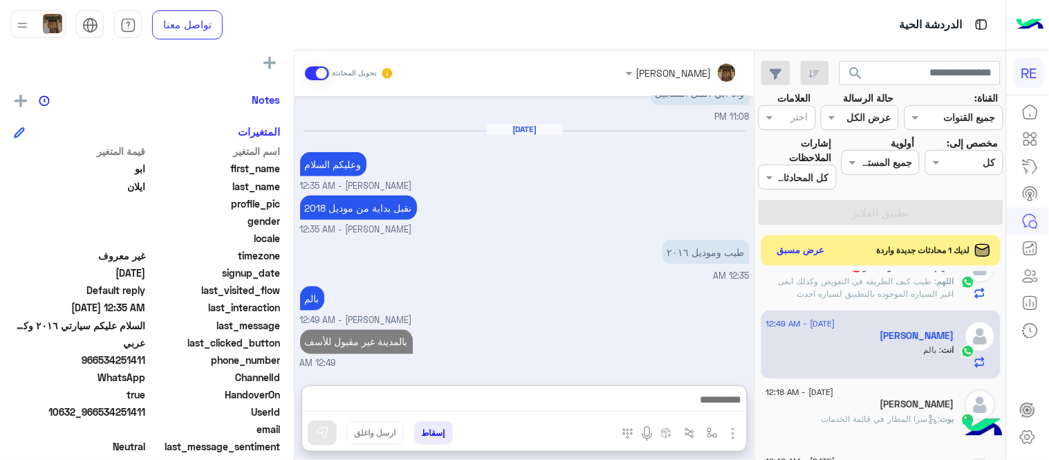
click at [589, 270] on div "[DATE] [PERSON_NAME] وضع التسليم للمحادثات نشط 09:46 PM اي مدينة ؟ [PERSON_NAME…" at bounding box center [525, 233] width 460 height 275
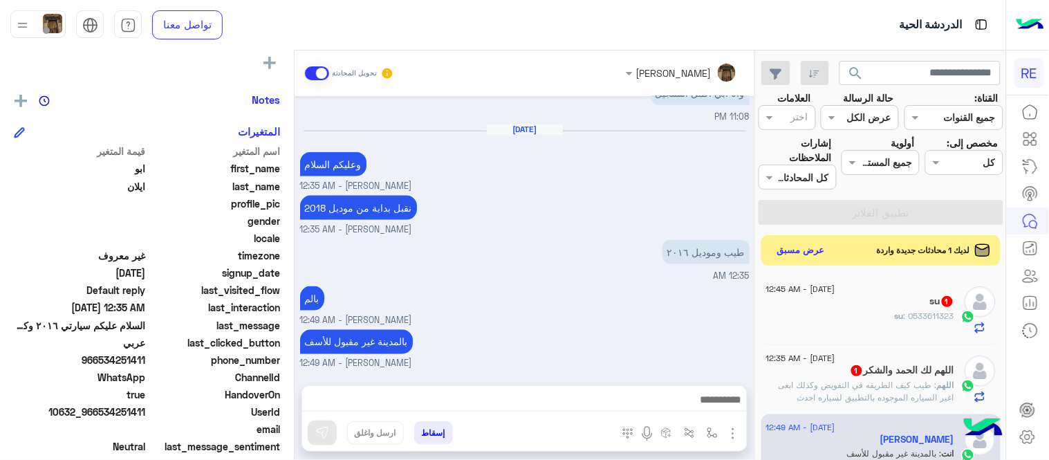
click at [893, 394] on span ": طيب كيف الطريقه في التفويض وكذلك ابغى اغير السياره الموجوده بالتطبيق لسياره ا…" at bounding box center [866, 391] width 176 height 23
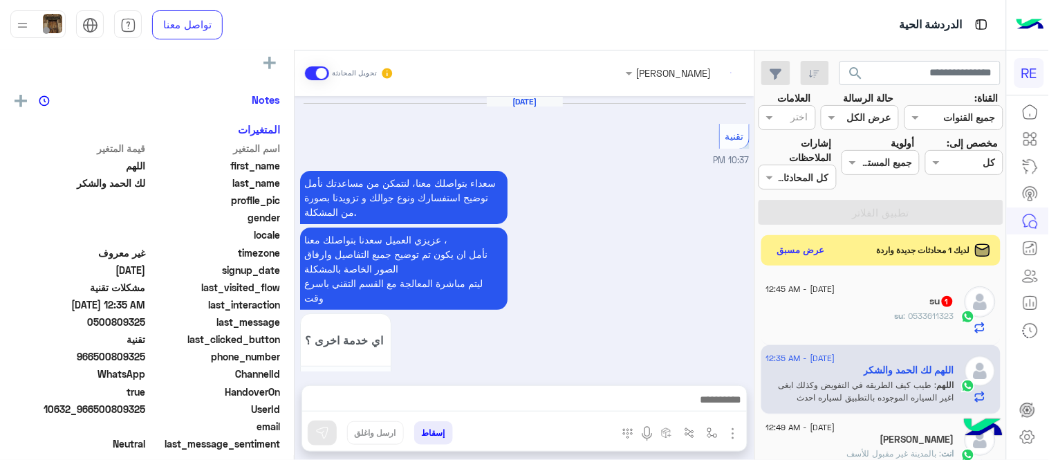
scroll to position [588, 0]
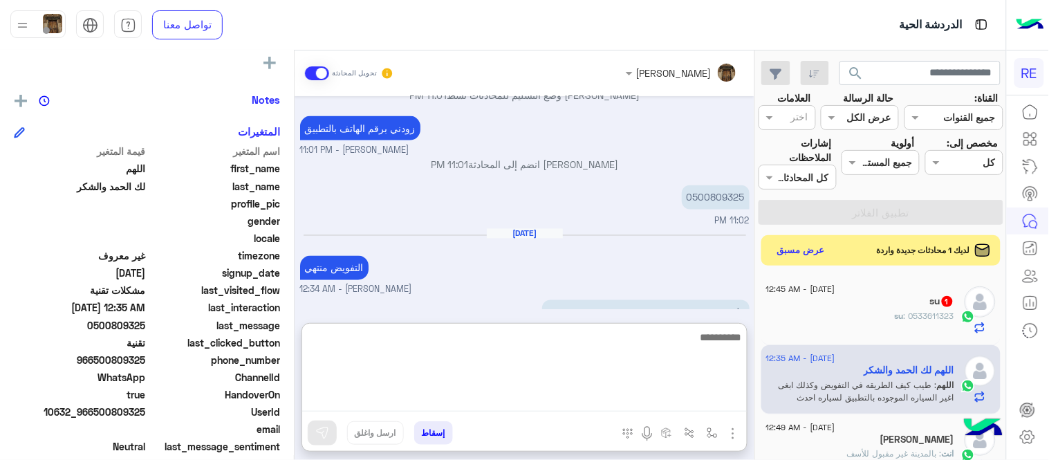
click at [602, 403] on textarea at bounding box center [524, 369] width 445 height 83
type textarea "**********"
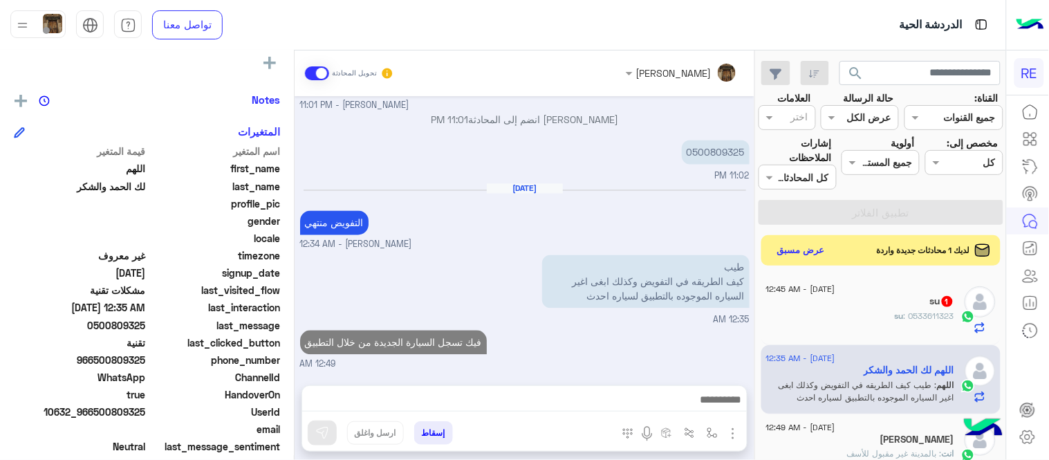
click at [718, 112] on div "[DATE] تقنية 10:37 PM سعداء بتواصلك معنا، لنتمكن من مساعدتك نأمل توضيح استفسارك…" at bounding box center [525, 233] width 460 height 275
click at [724, 149] on p "0500809325" at bounding box center [716, 153] width 68 height 24
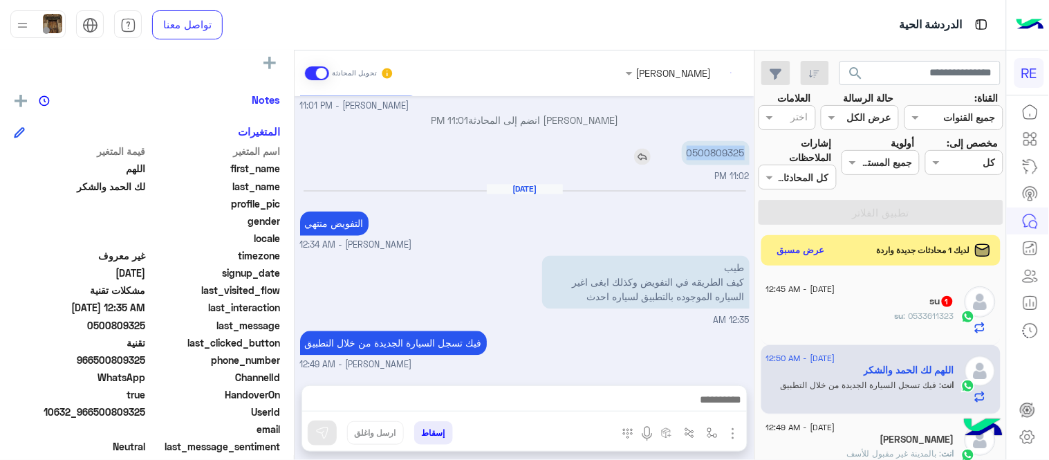
click at [724, 149] on p "0500809325" at bounding box center [716, 153] width 68 height 24
copy p "0500809325"
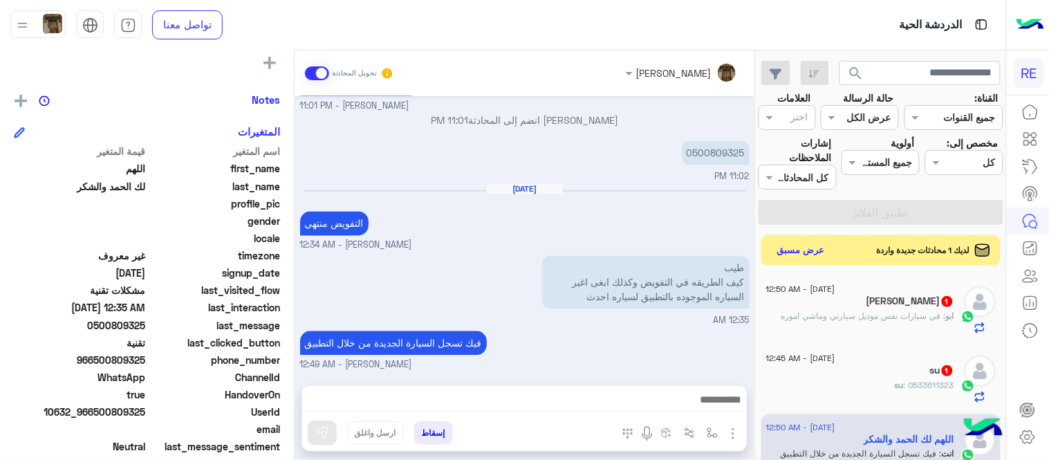
click at [828, 384] on div "su : 0533611323" at bounding box center [860, 391] width 188 height 24
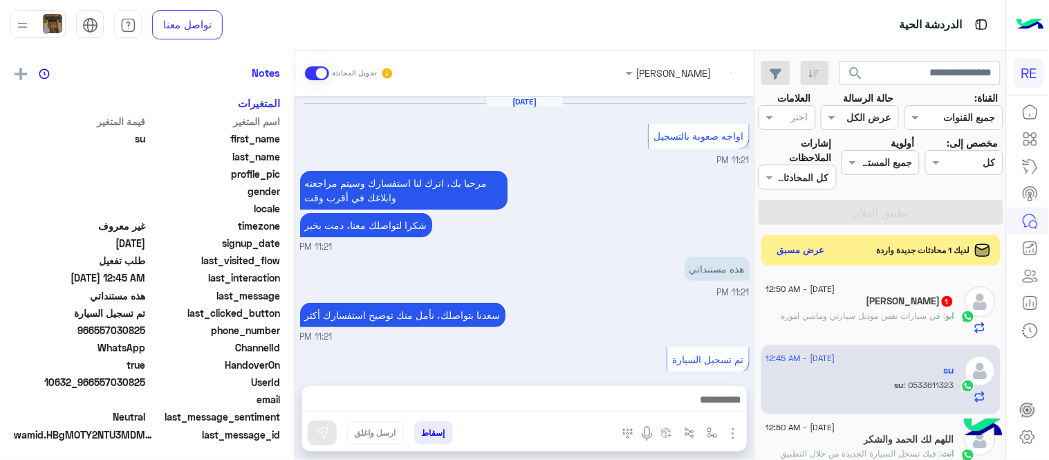
scroll to position [284, 0]
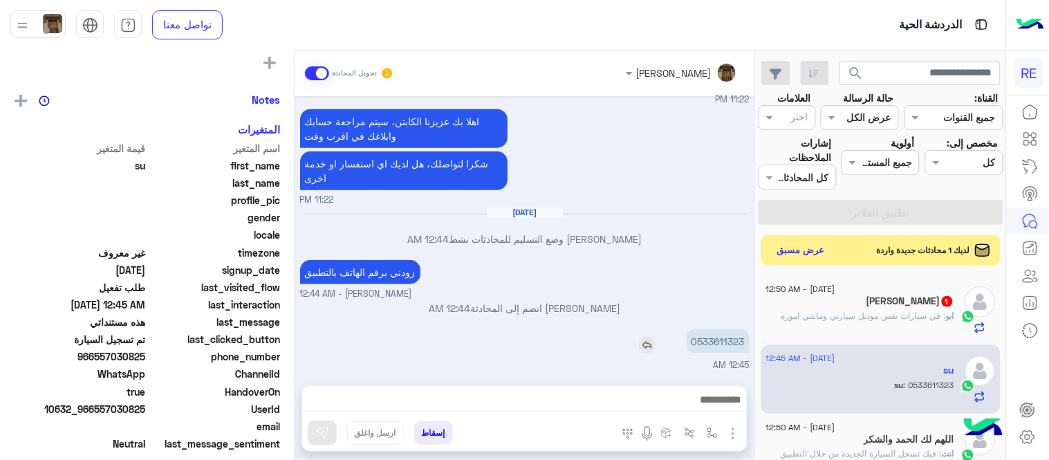
click at [720, 347] on p "0533611323" at bounding box center [717, 341] width 63 height 24
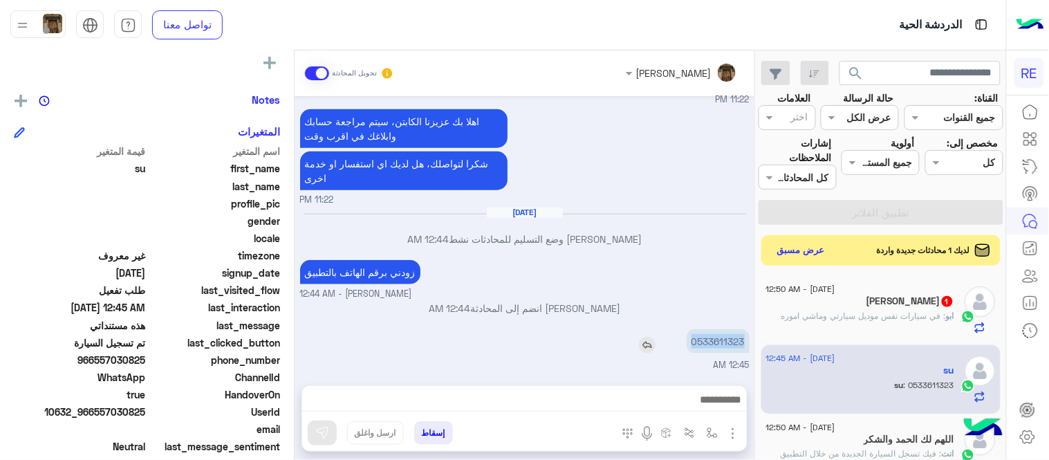
copy p "0533611323"
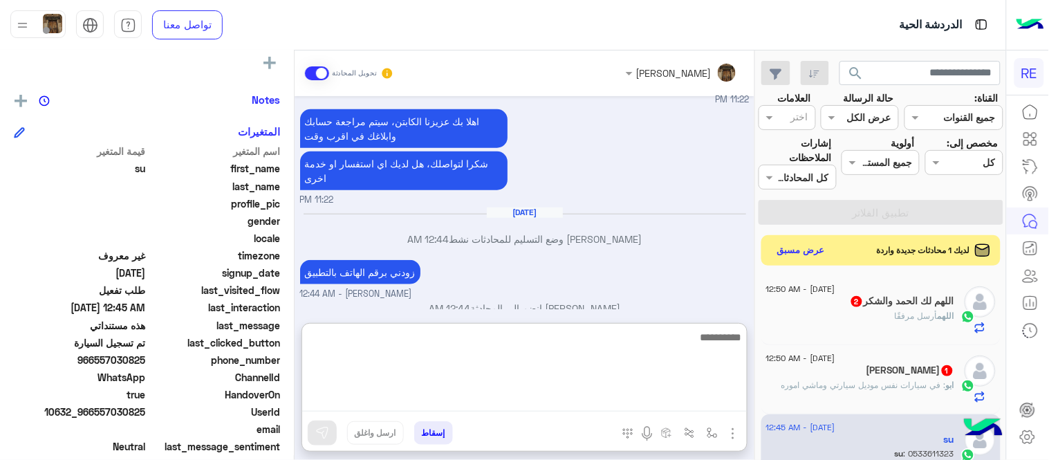
click at [558, 395] on textarea at bounding box center [524, 369] width 445 height 83
type textarea "*"
type textarea "**********"
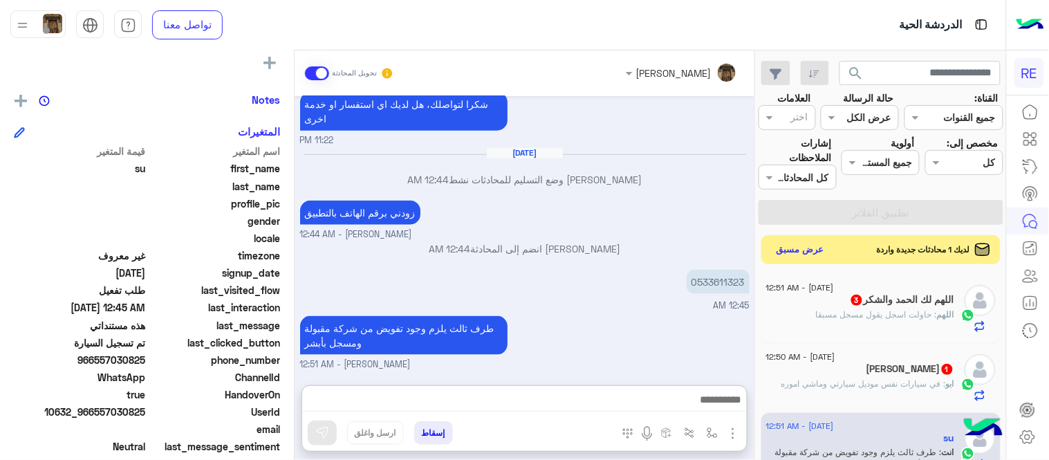
click at [785, 257] on button "عرض مسبق" at bounding box center [801, 250] width 58 height 19
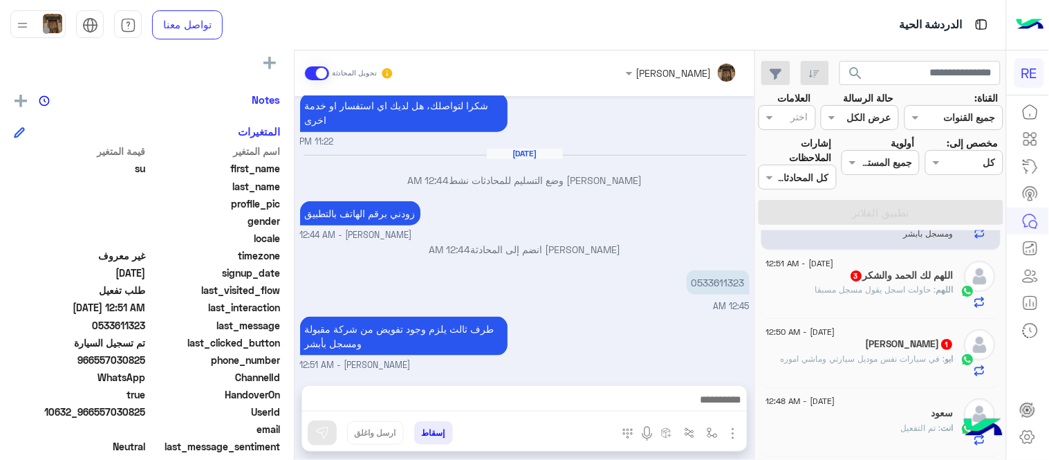
scroll to position [0, 0]
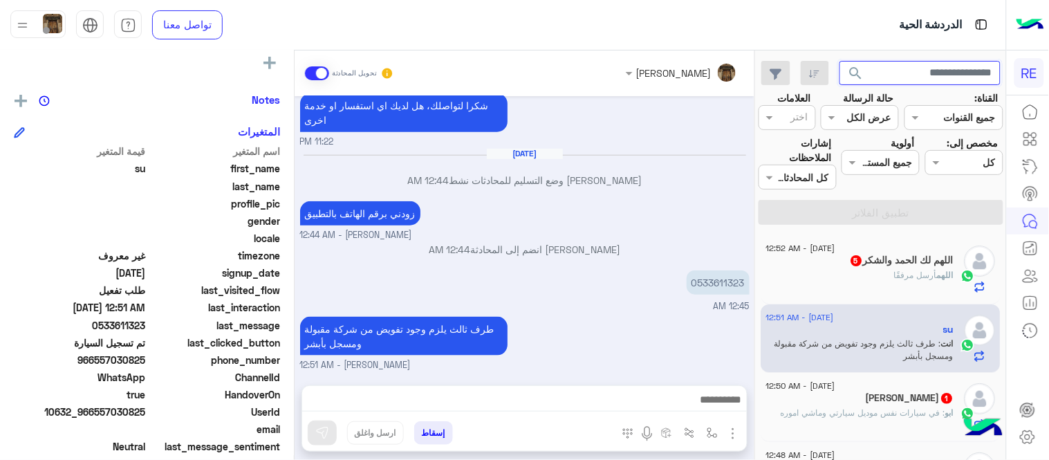
click at [924, 74] on input "text" at bounding box center [920, 73] width 162 height 25
paste input "*********"
type input "*********"
click at [839, 61] on button "search" at bounding box center [856, 76] width 34 height 30
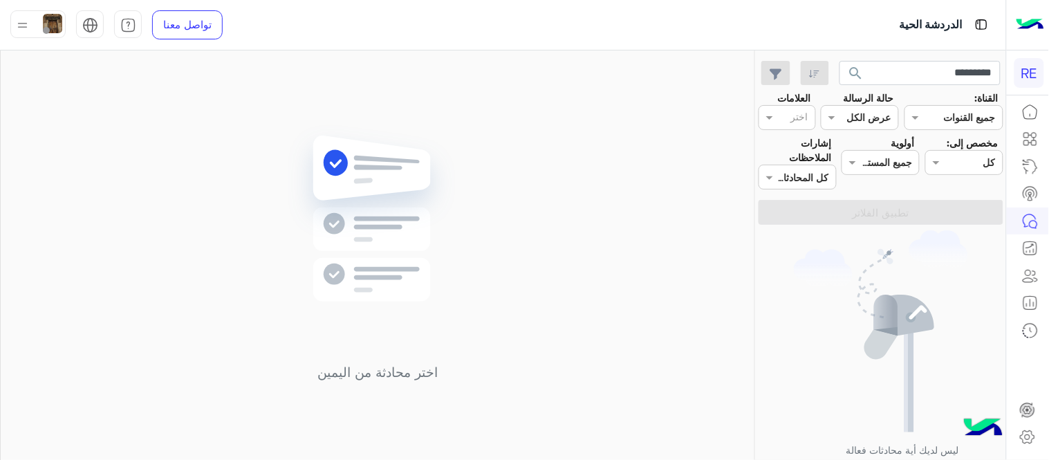
drag, startPoint x: 971, startPoint y: 59, endPoint x: 973, endPoint y: 74, distance: 15.5
click at [973, 74] on app-inbox-users-filters "********* search القناة: القناه جميع القنوات حالة الرسالة القناه عرض الكل العلا…" at bounding box center [881, 140] width 250 height 180
click at [973, 74] on input "*********" at bounding box center [920, 73] width 162 height 25
click at [839, 61] on button "search" at bounding box center [856, 76] width 34 height 30
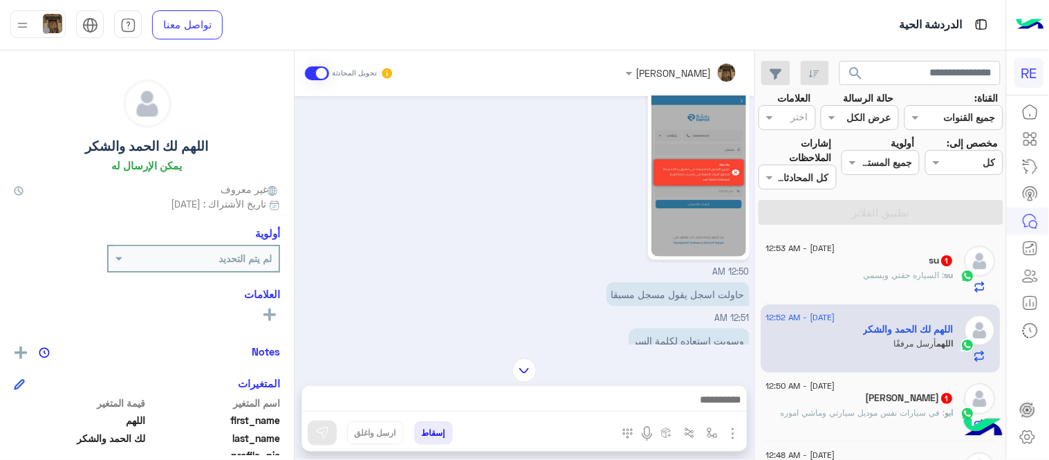
scroll to position [553, 0]
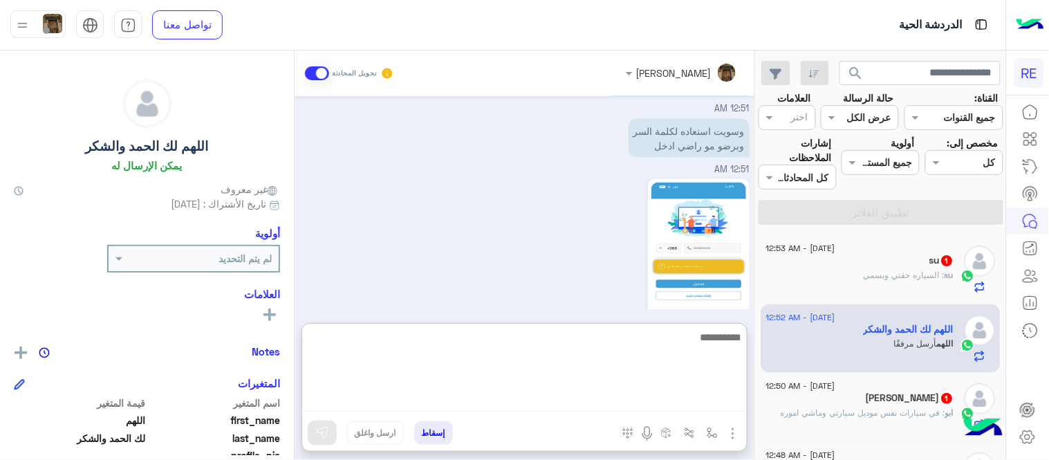
click at [547, 400] on textarea at bounding box center [524, 369] width 445 height 83
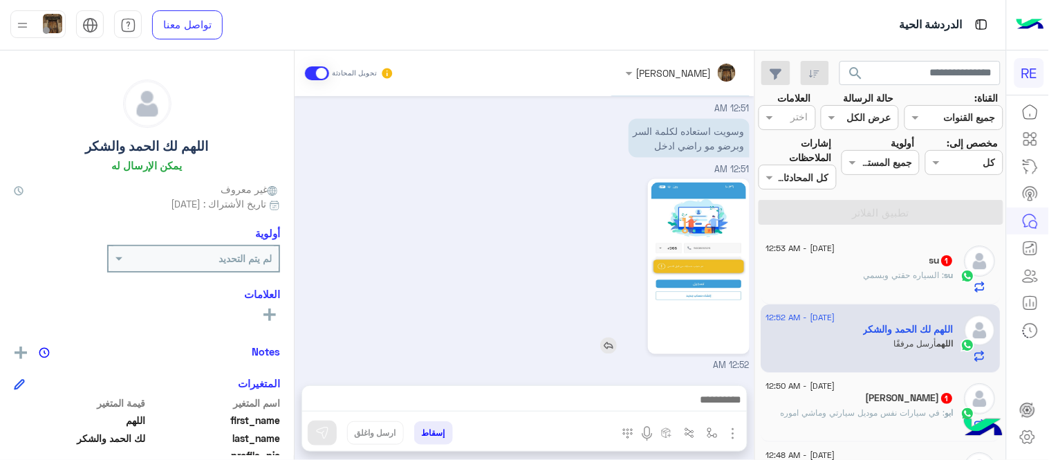
click at [718, 240] on img at bounding box center [698, 267] width 95 height 168
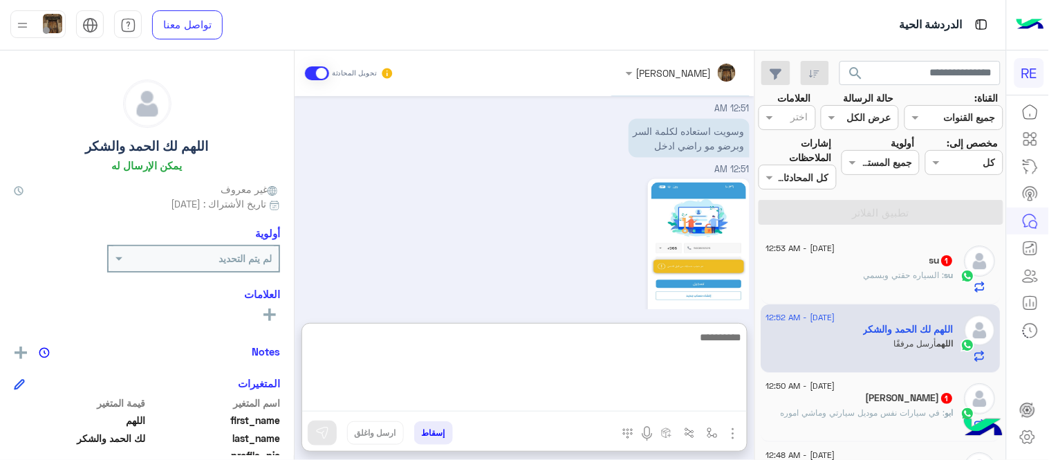
click at [600, 399] on textarea at bounding box center [524, 369] width 445 height 83
type textarea "**********"
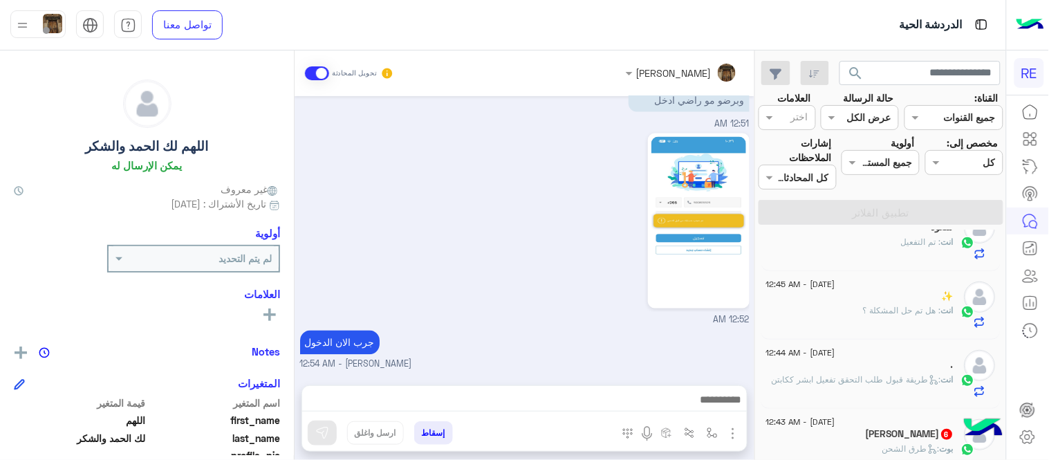
scroll to position [628, 0]
click at [839, 297] on div "✨" at bounding box center [860, 297] width 188 height 15
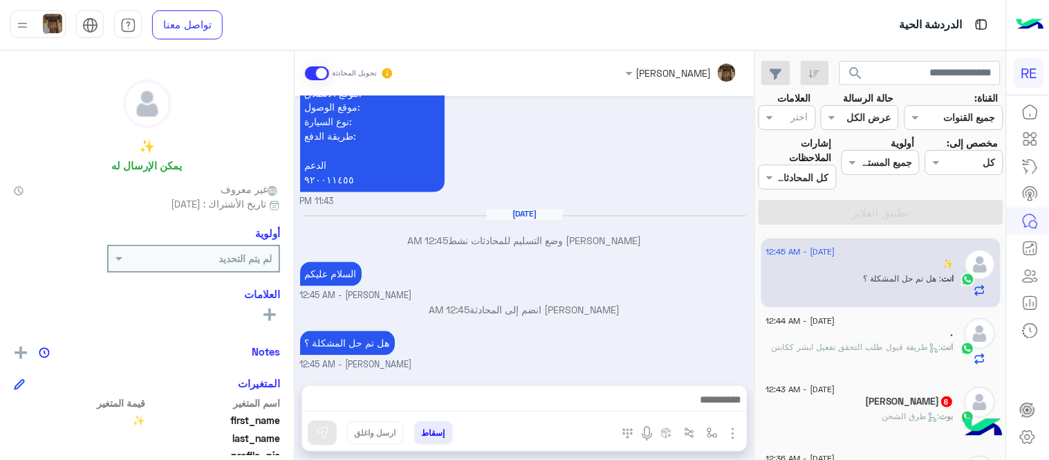
scroll to position [350, 0]
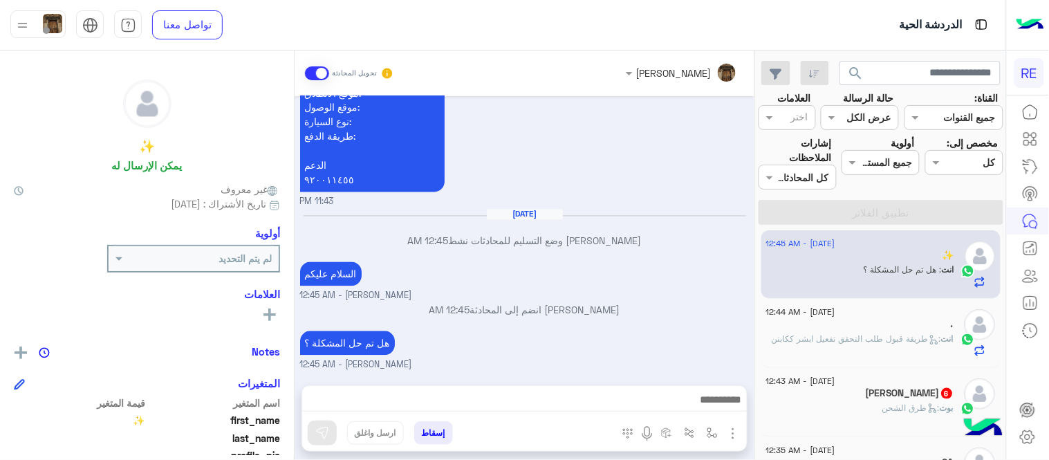
click at [830, 409] on div "بوت : طرق الشحن" at bounding box center [860, 414] width 188 height 24
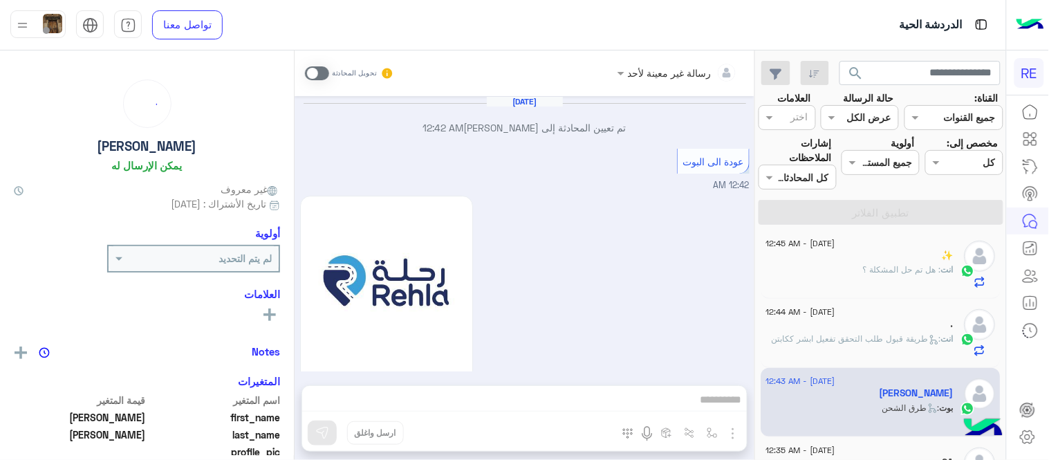
scroll to position [851, 0]
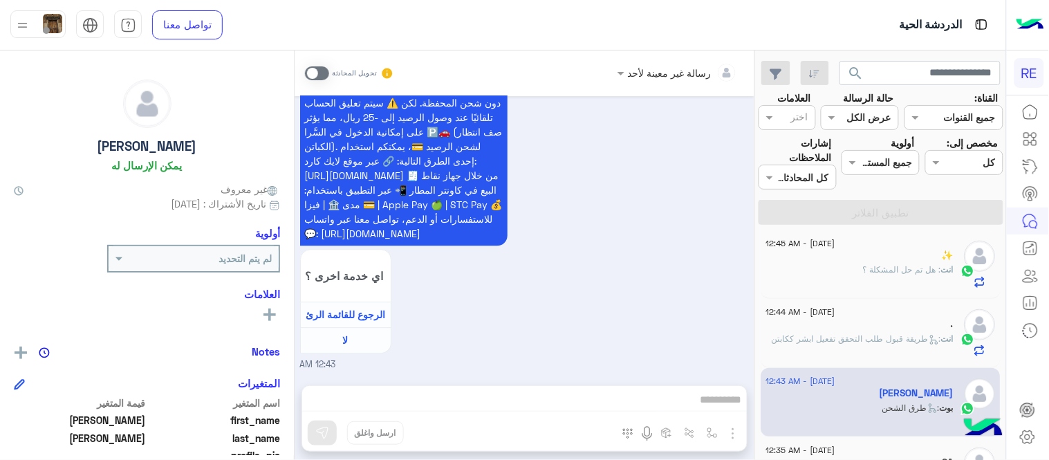
click at [310, 66] on span at bounding box center [317, 73] width 24 height 14
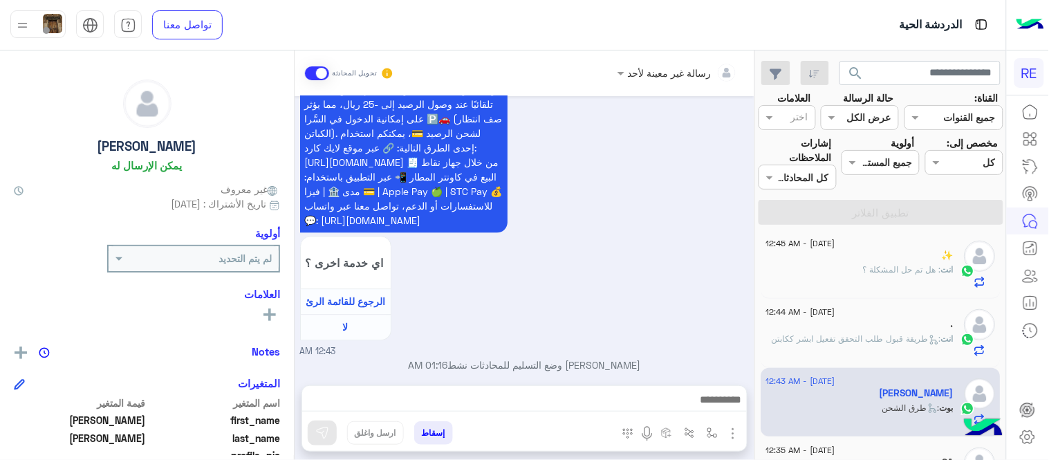
scroll to position [875, 0]
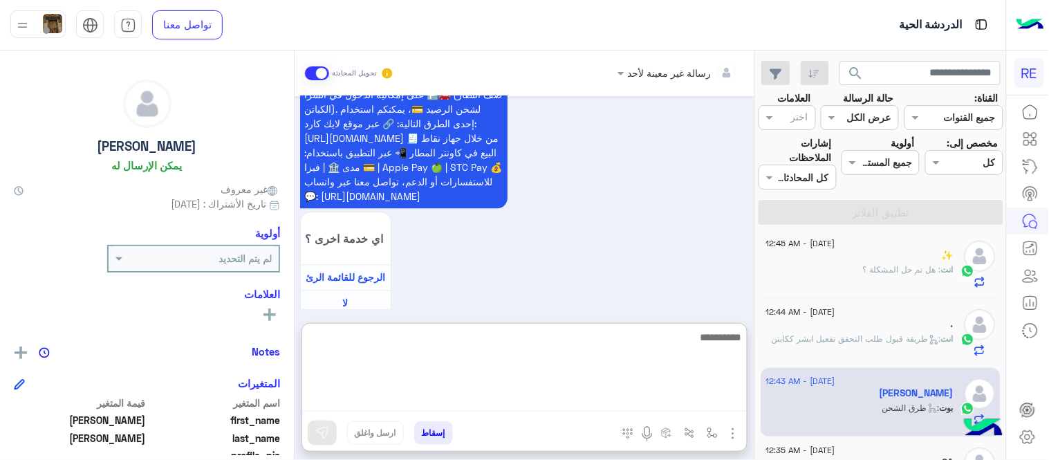
click at [483, 395] on textarea at bounding box center [524, 369] width 445 height 83
type textarea "********"
